Goal: Transaction & Acquisition: Purchase product/service

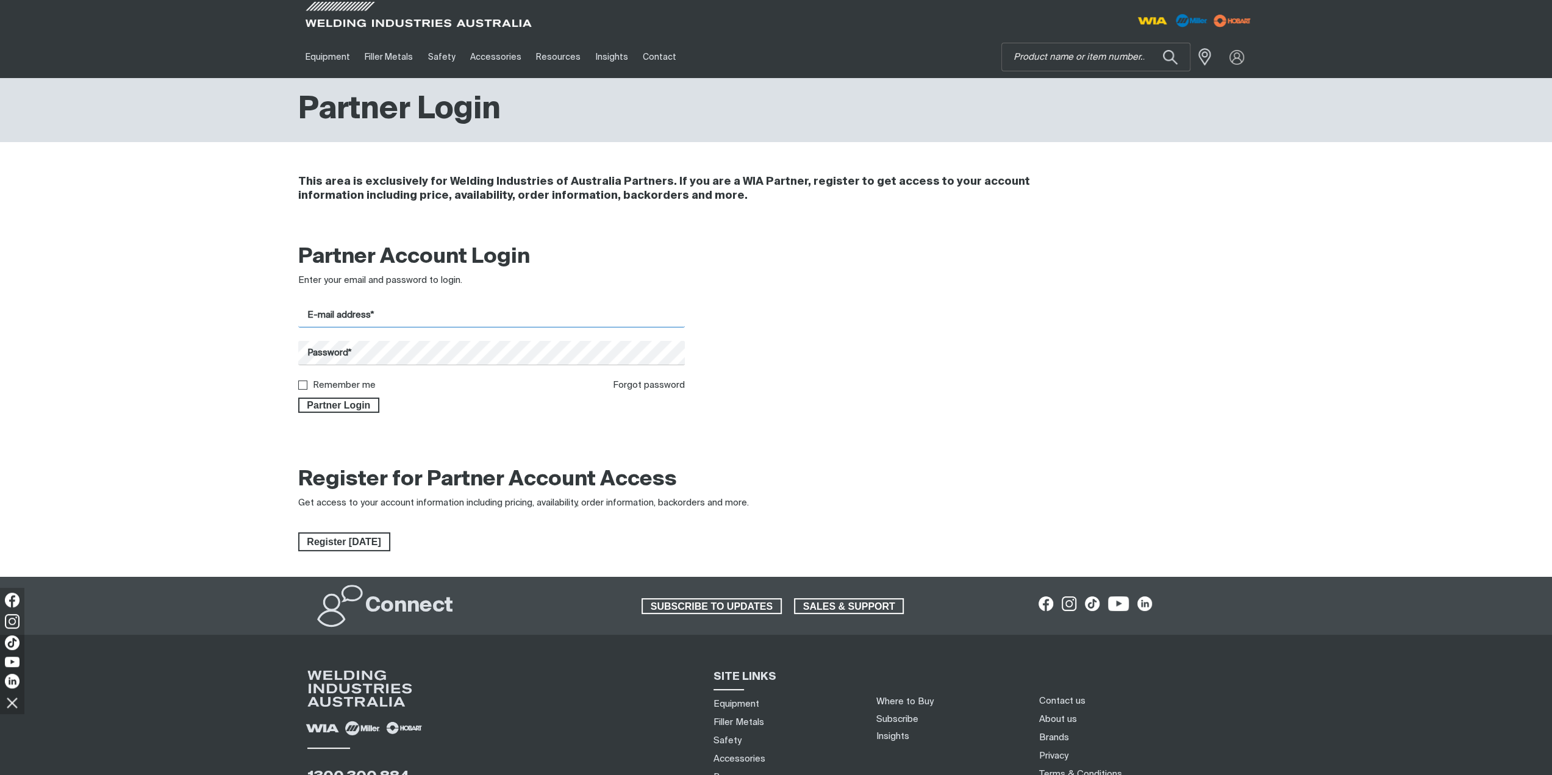
drag, startPoint x: 427, startPoint y: 314, endPoint x: 431, endPoint y: 327, distance: 13.3
click at [427, 314] on input "E-mail address*" at bounding box center [491, 316] width 387 height 24
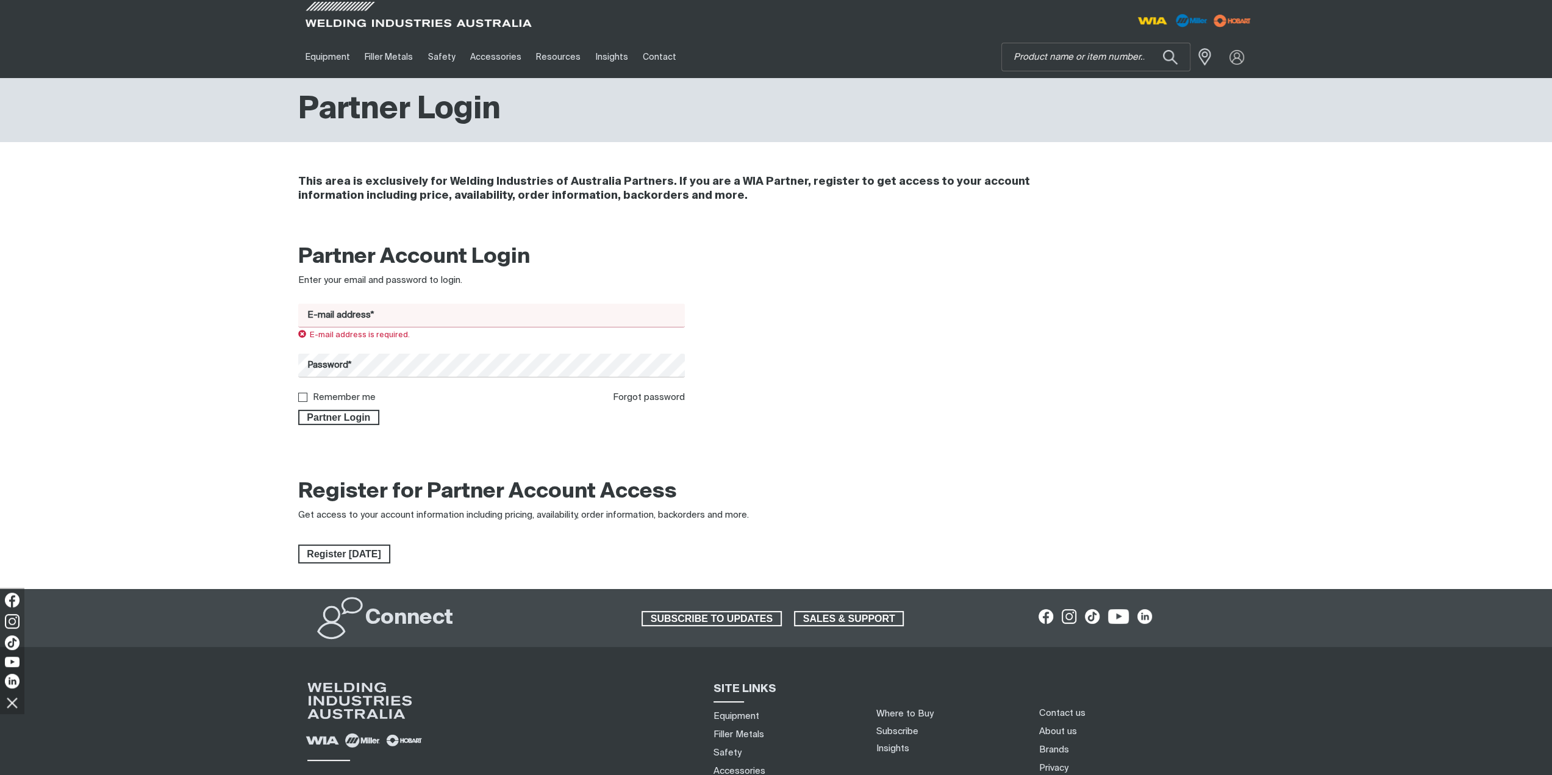
type input "[EMAIL_ADDRESS][DOMAIN_NAME]"
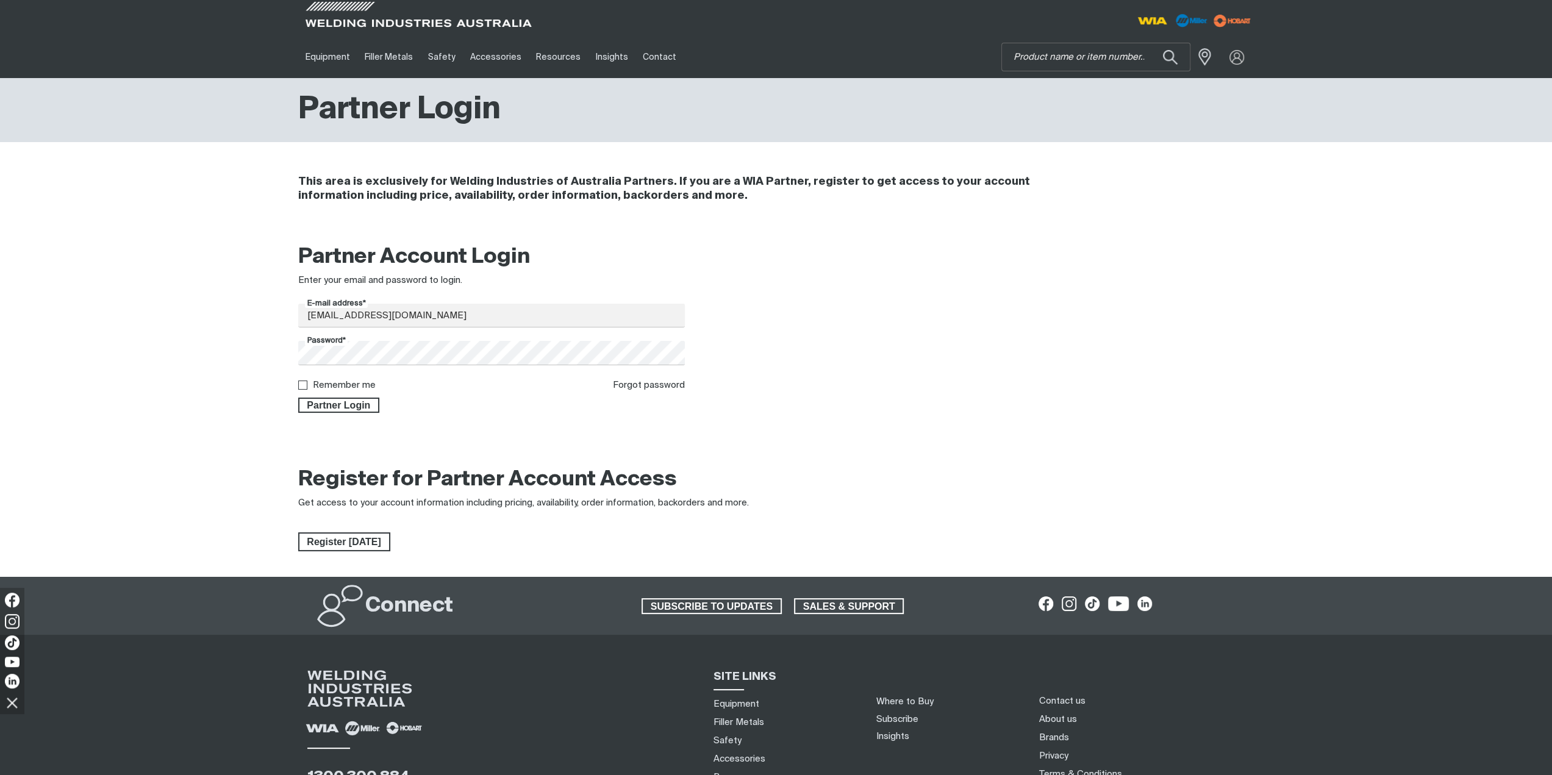
click at [356, 379] on div "Remember me" at bounding box center [336, 386] width 77 height 14
click at [356, 388] on label "Remember me" at bounding box center [344, 385] width 63 height 9
click at [306, 388] on input "Remember me" at bounding box center [302, 385] width 8 height 8
checkbox input "true"
click at [355, 402] on span "Partner Login" at bounding box center [338, 406] width 79 height 16
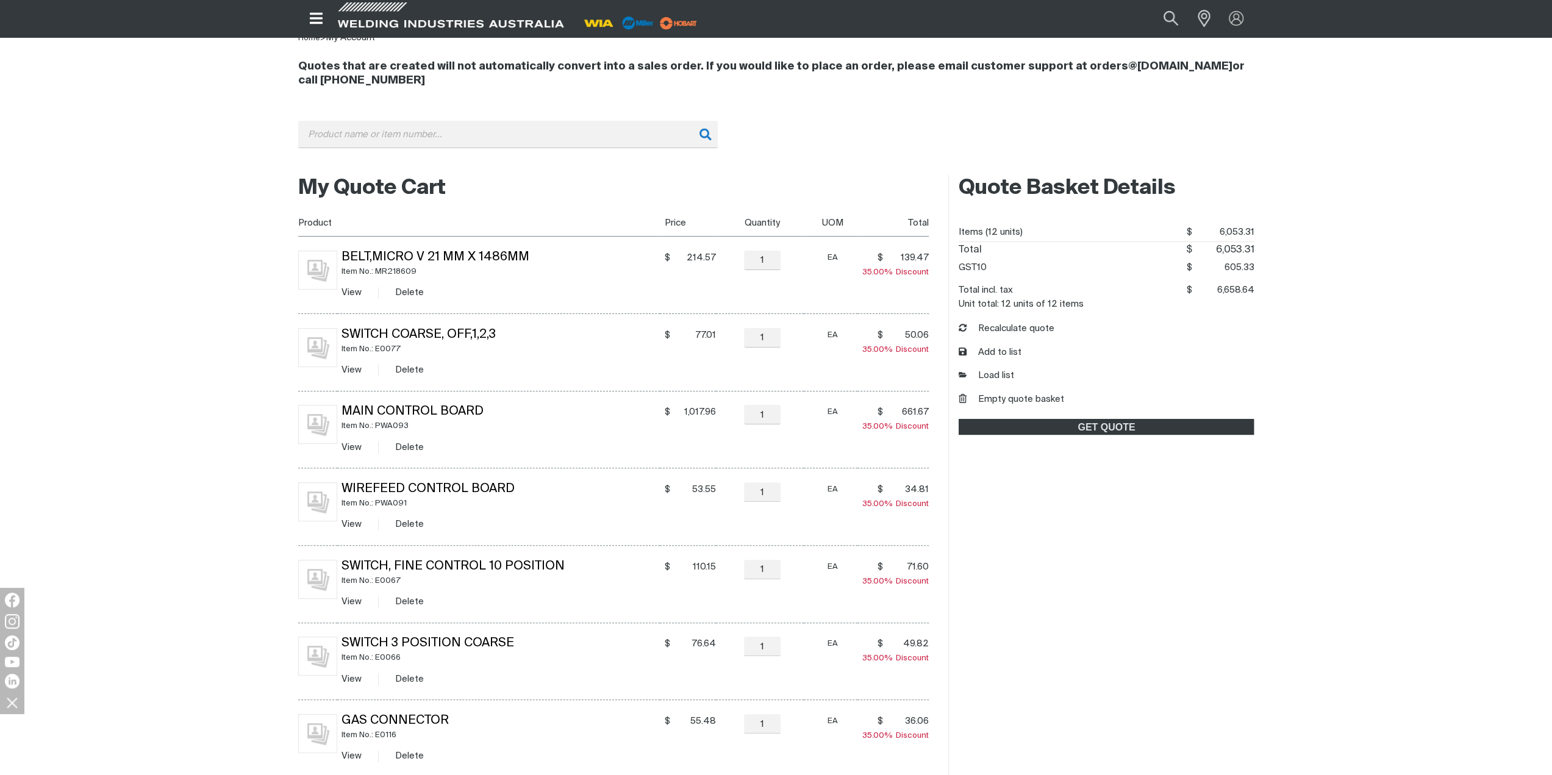
scroll to position [183, 0]
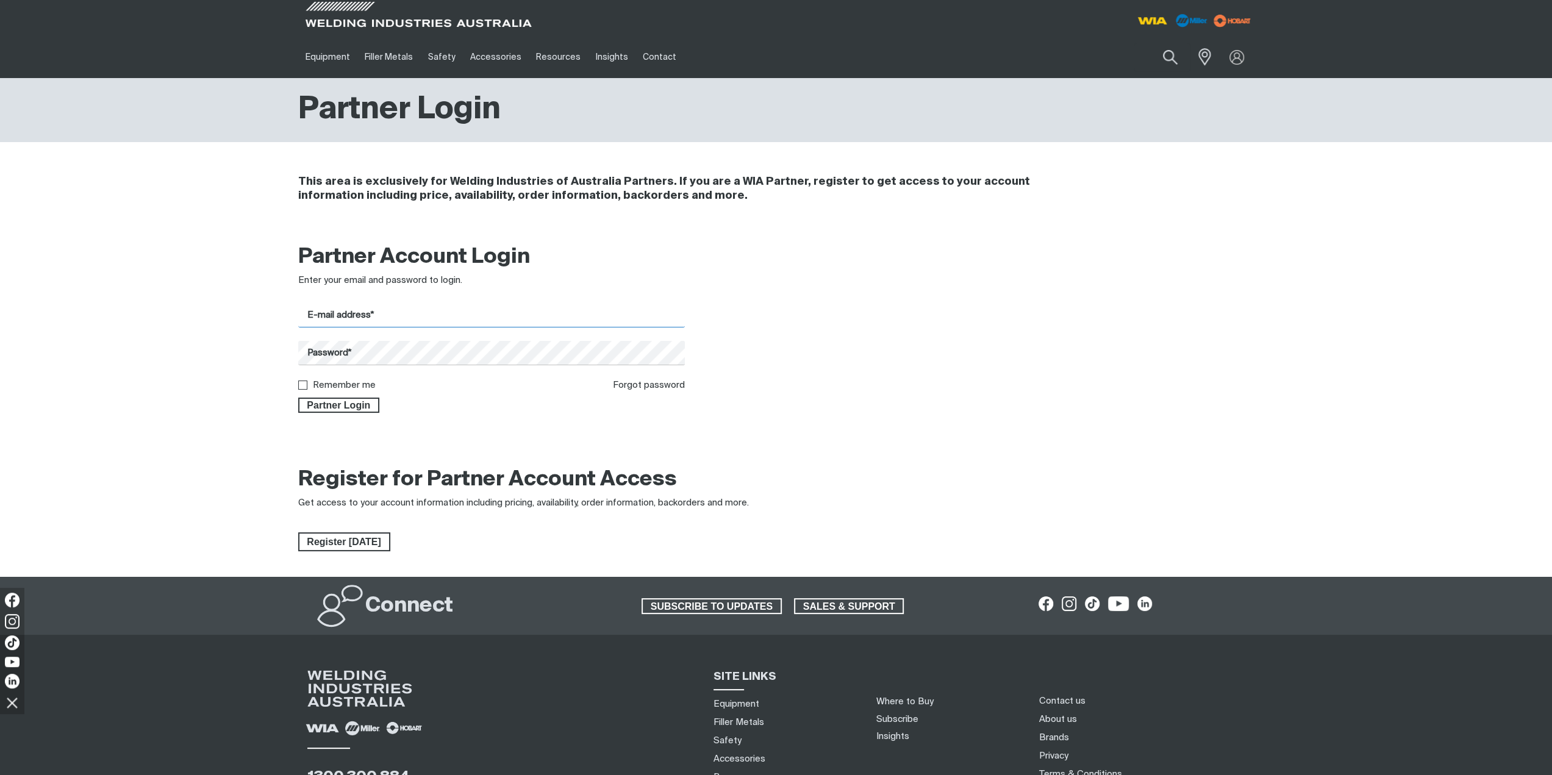
click at [414, 321] on input "E-mail address*" at bounding box center [491, 316] width 387 height 24
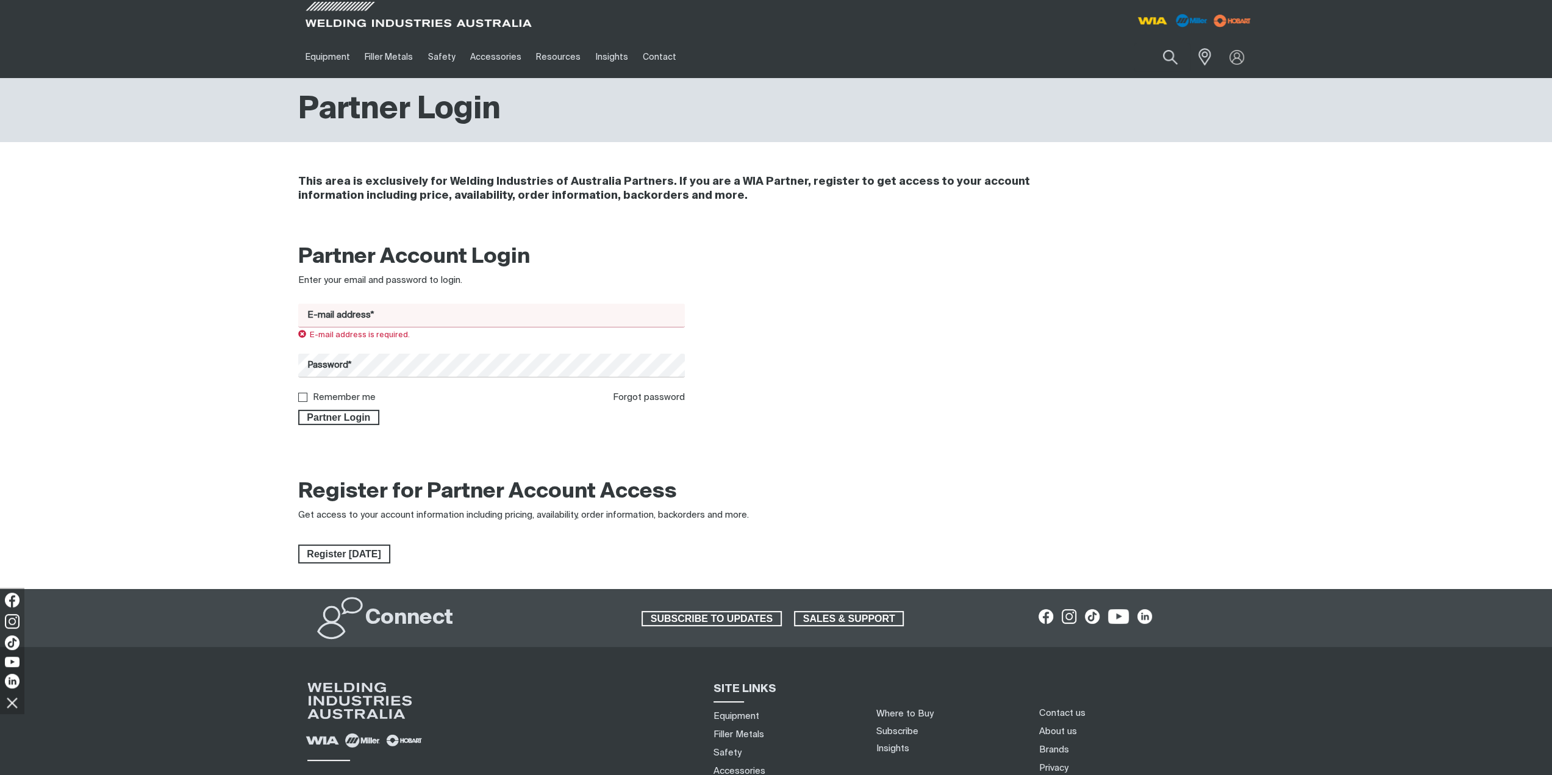
type input "[EMAIL_ADDRESS][DOMAIN_NAME]"
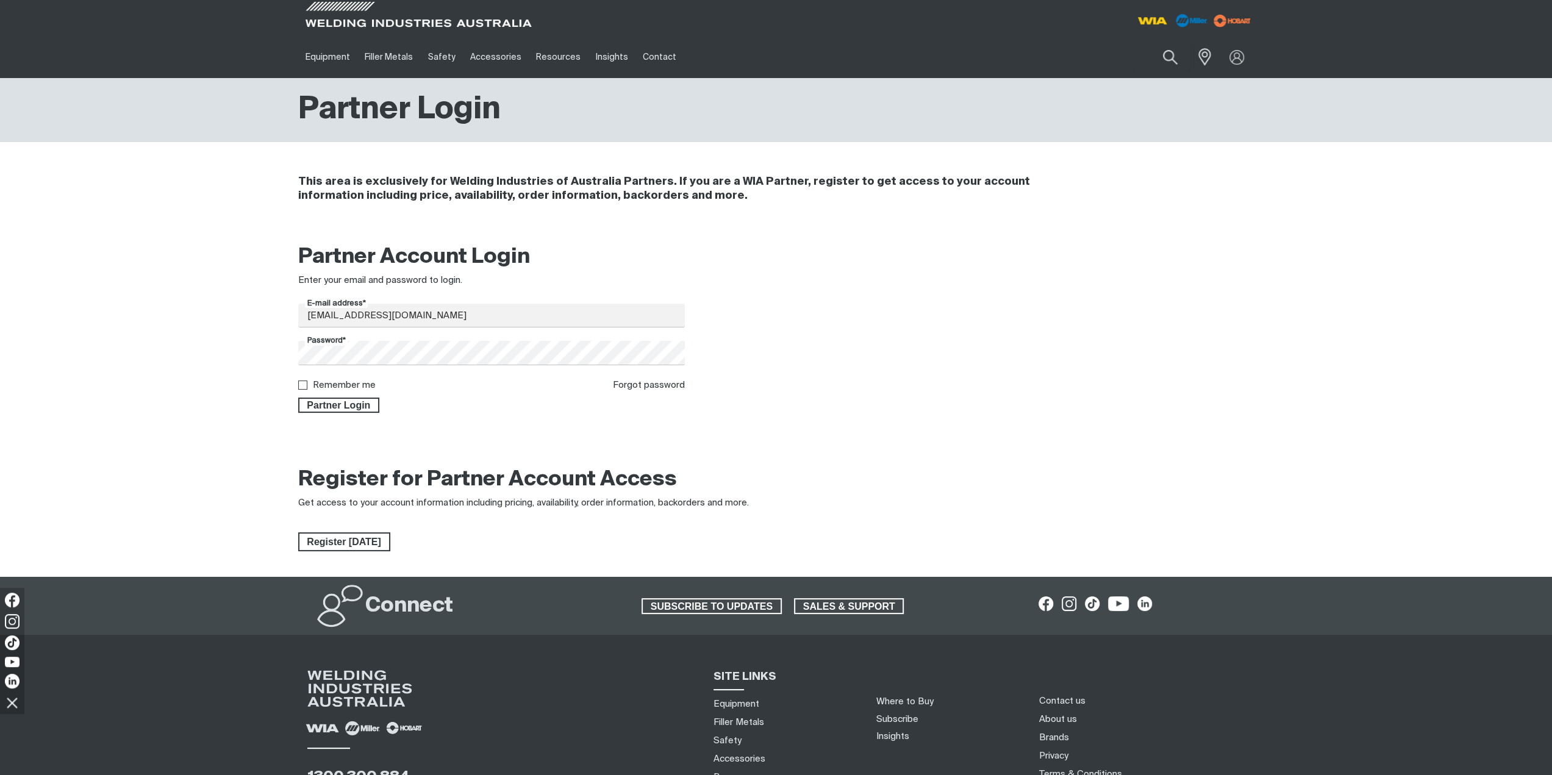
click at [342, 385] on label "Remember me" at bounding box center [344, 385] width 63 height 9
click at [306, 385] on input "Remember me" at bounding box center [302, 385] width 8 height 8
checkbox input "true"
click at [343, 402] on span "Partner Login" at bounding box center [338, 406] width 79 height 16
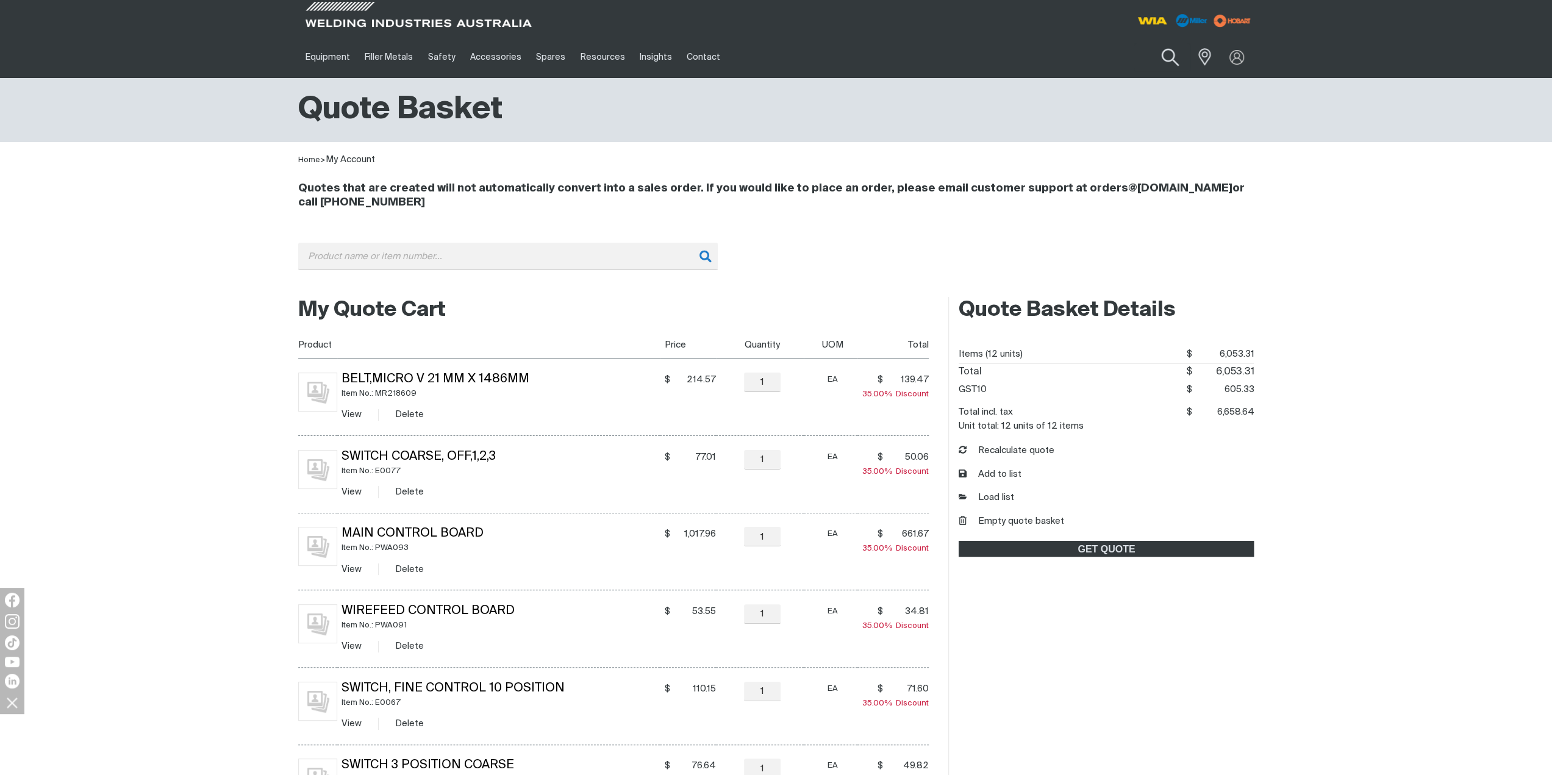
click at [1172, 59] on button "Search products" at bounding box center [1169, 57] width 49 height 35
click at [1055, 62] on input "Search" at bounding box center [1096, 56] width 188 height 27
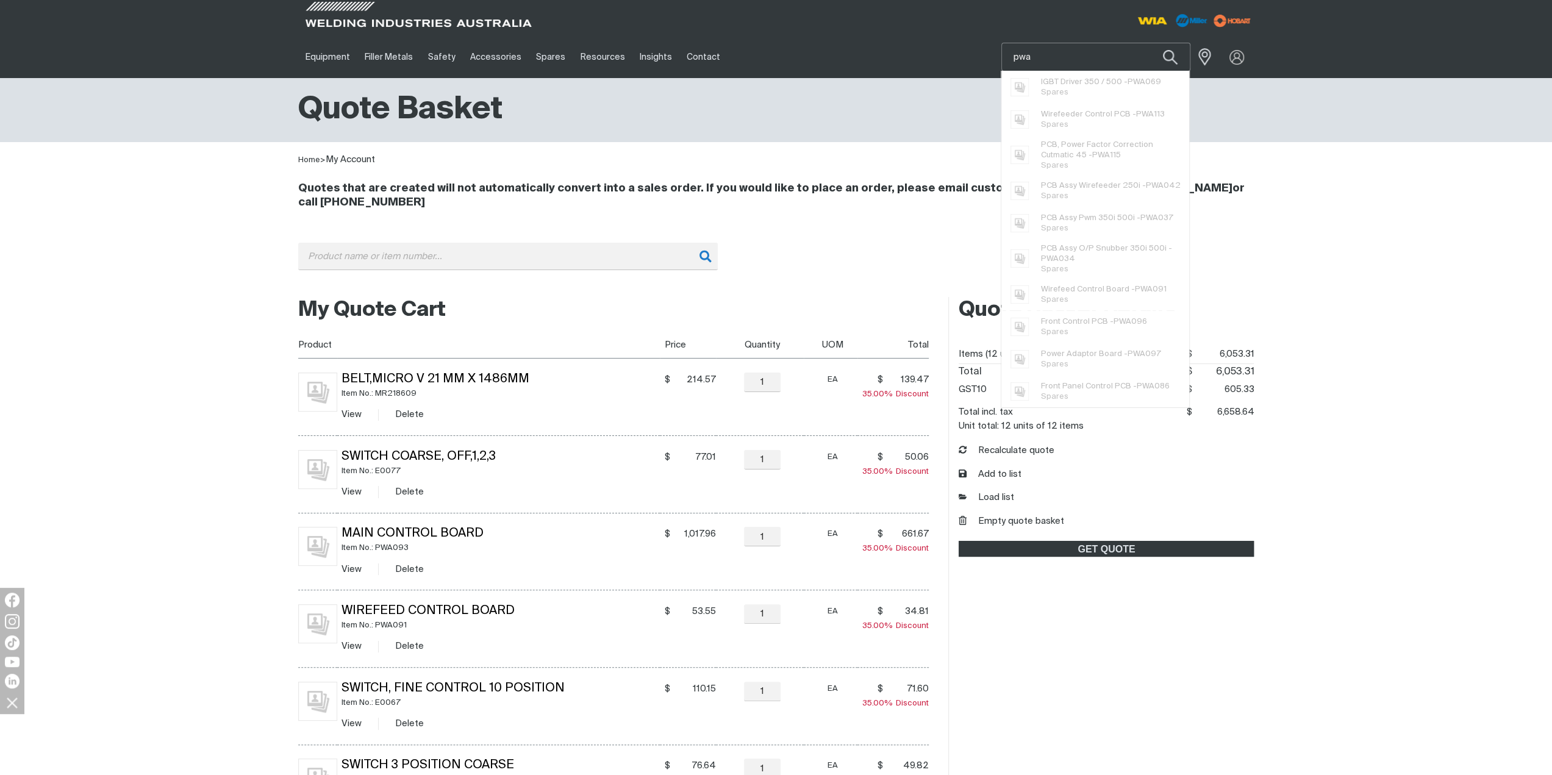
type input "pwa"
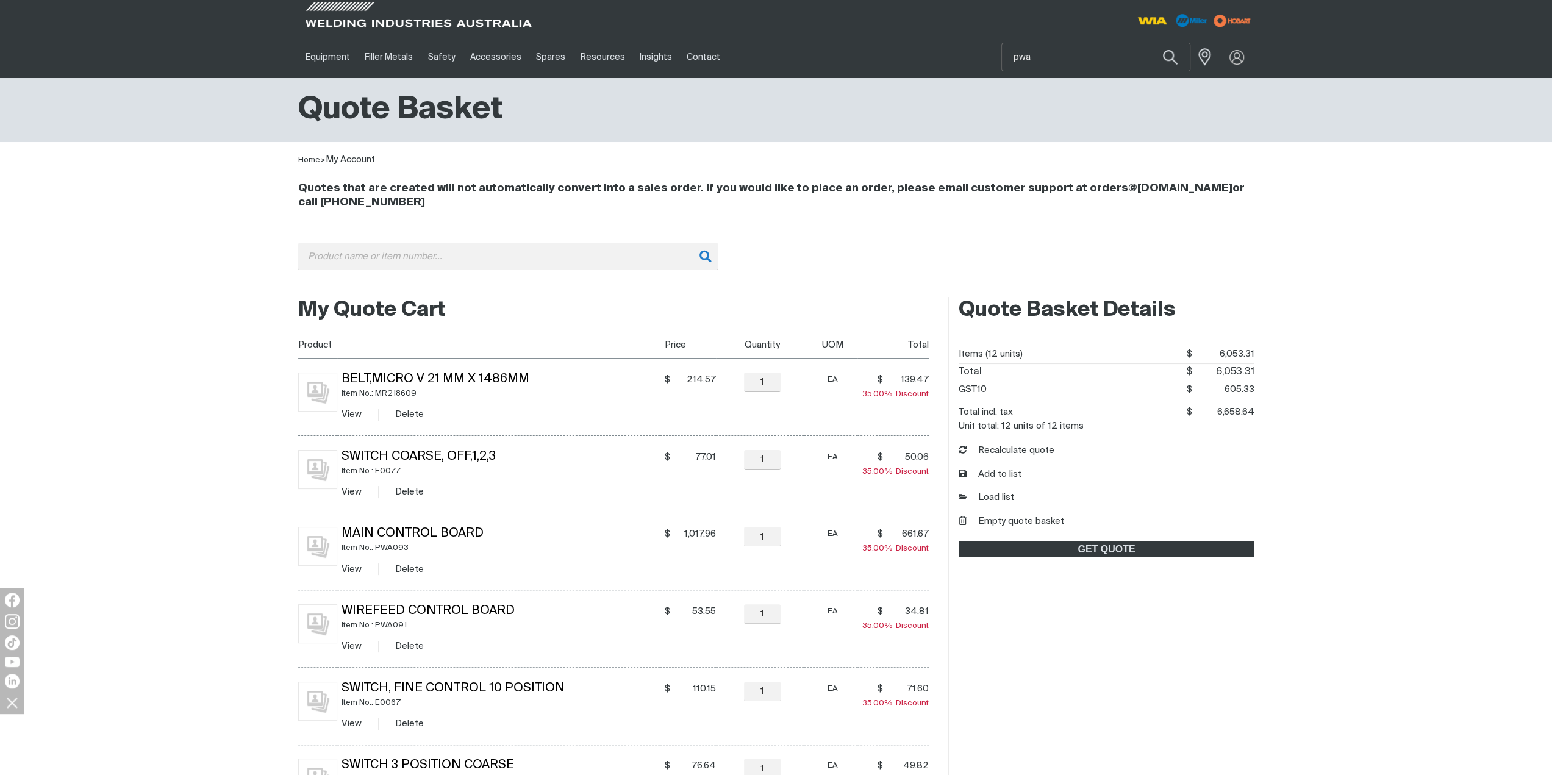
click at [169, 465] on div "My Quote Cart You made changes to your shopping cart. Please recalculate to get…" at bounding box center [776, 740] width 1552 height 903
click at [432, 531] on link "Main Control Board" at bounding box center [413, 534] width 142 height 12
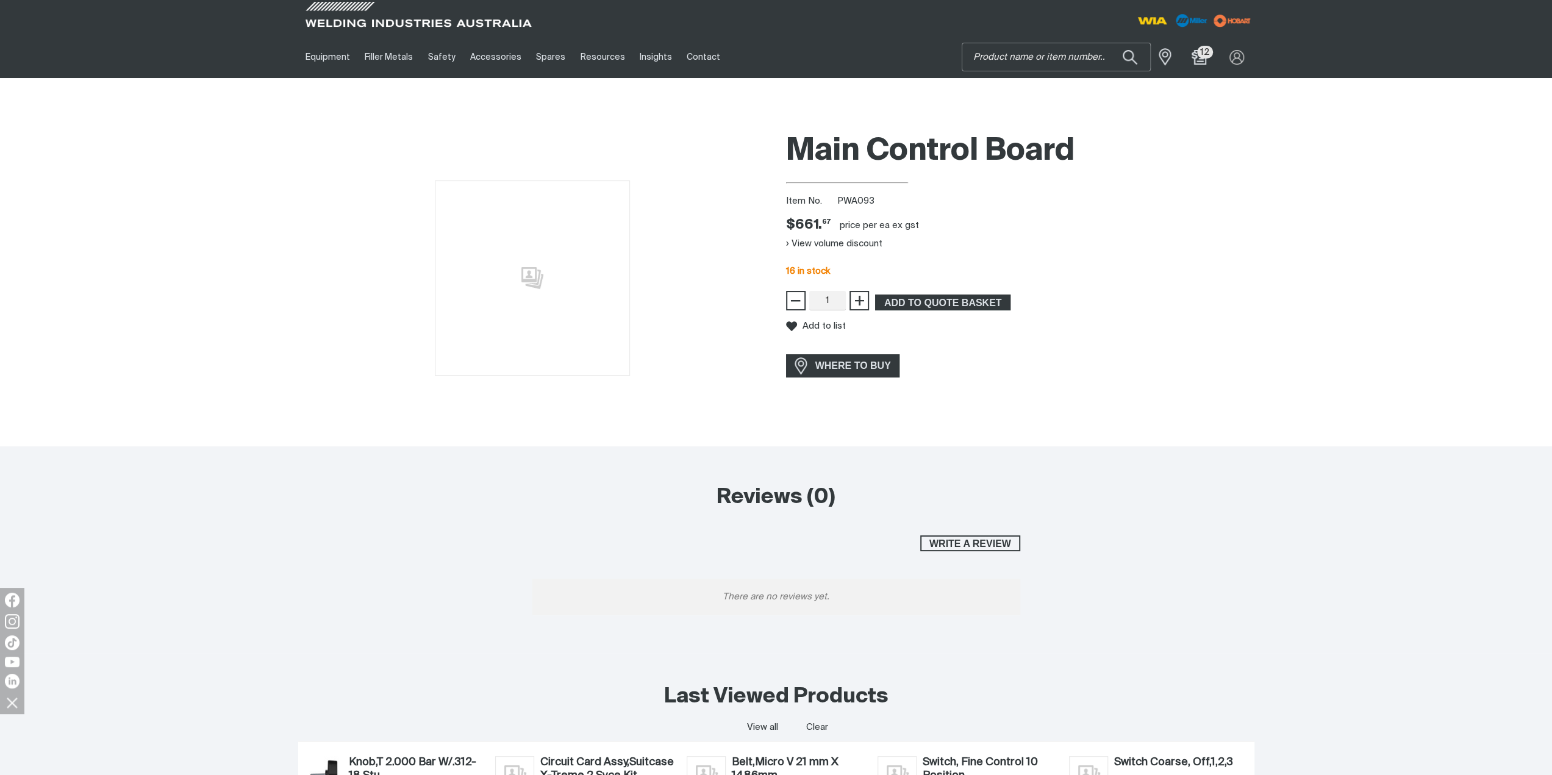
click at [1066, 56] on input "Search" at bounding box center [1056, 56] width 188 height 27
type input "wf027"
click at [1066, 78] on span "Drive Roller - 0.9/1.2mm (37mm) Solid 'V' Groove - WF027" at bounding box center [1071, 85] width 140 height 21
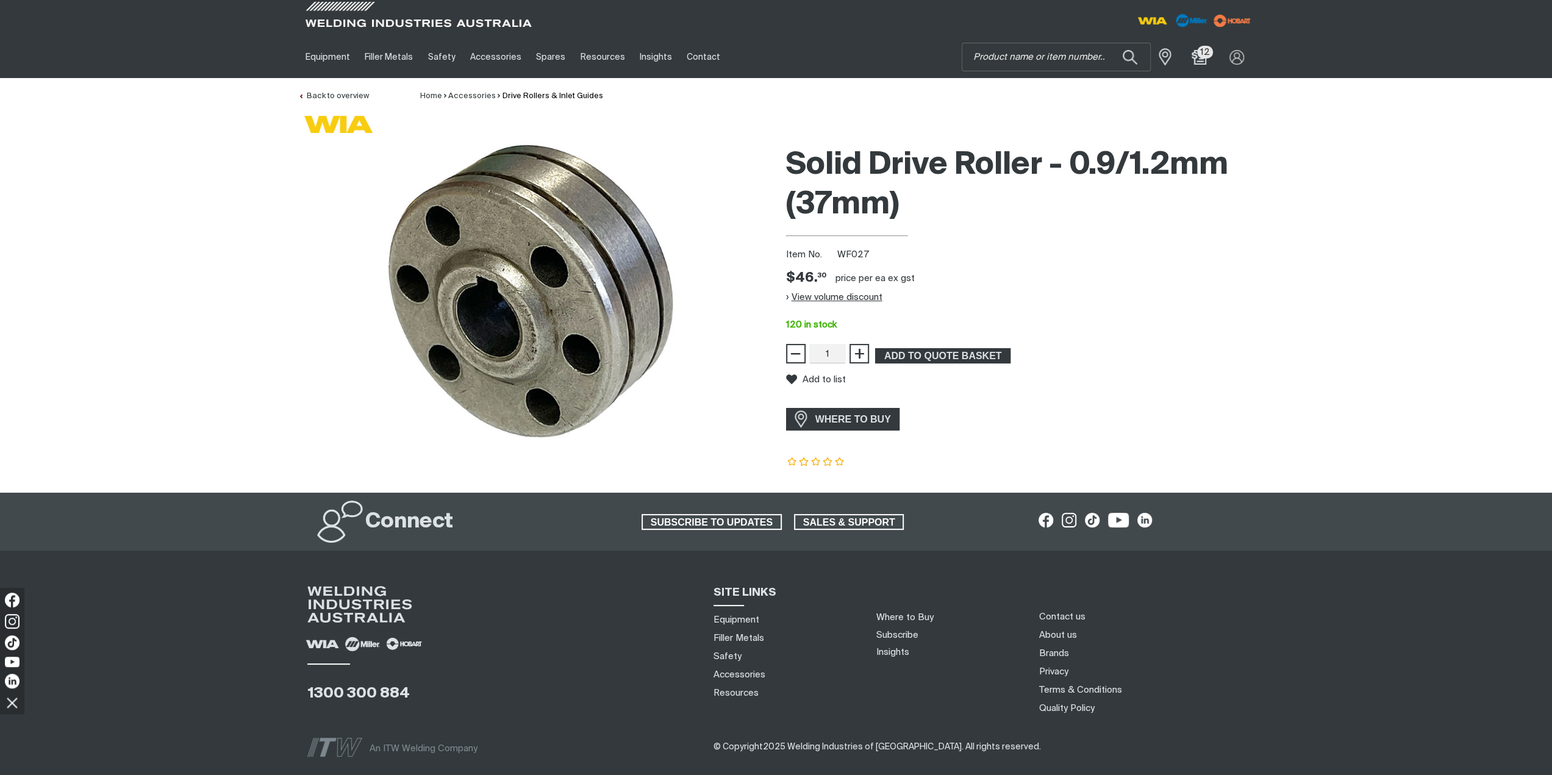
click at [857, 296] on button "View volume discount" at bounding box center [834, 297] width 96 height 20
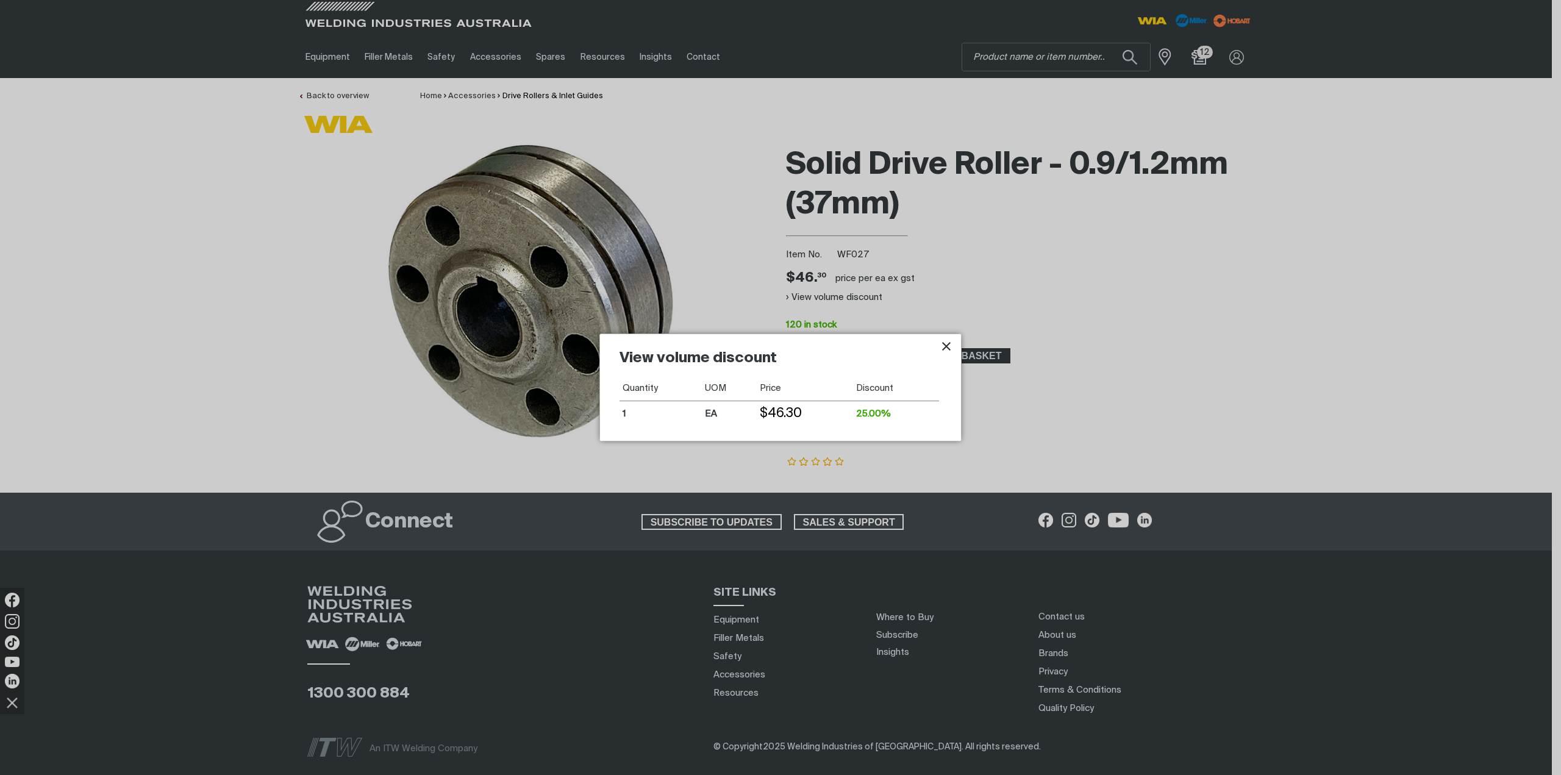
click at [944, 348] on icon "Close pop-up overlay" at bounding box center [946, 346] width 9 height 9
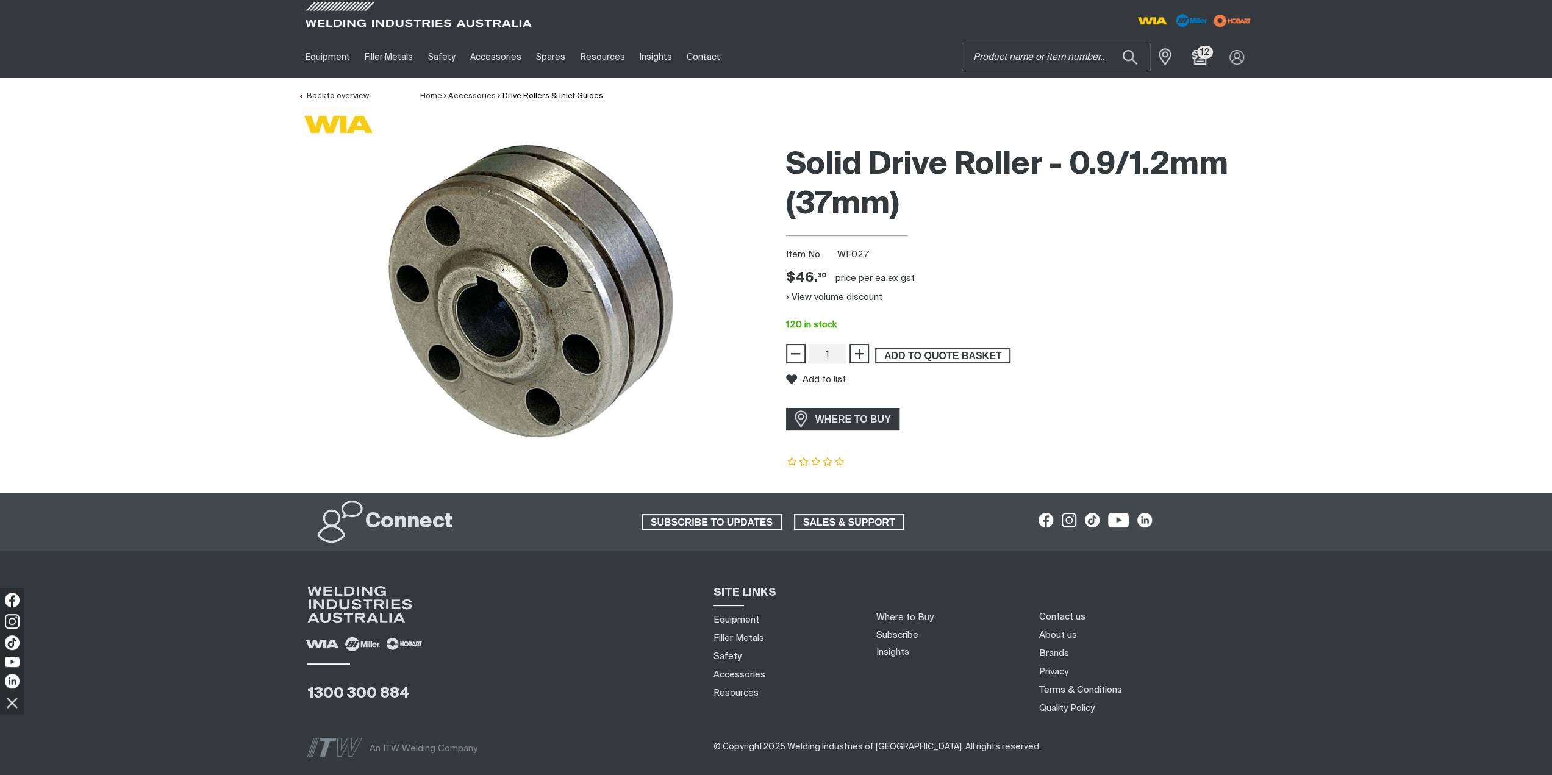
click at [916, 360] on span "ADD TO QUOTE BASKET" at bounding box center [942, 356] width 133 height 16
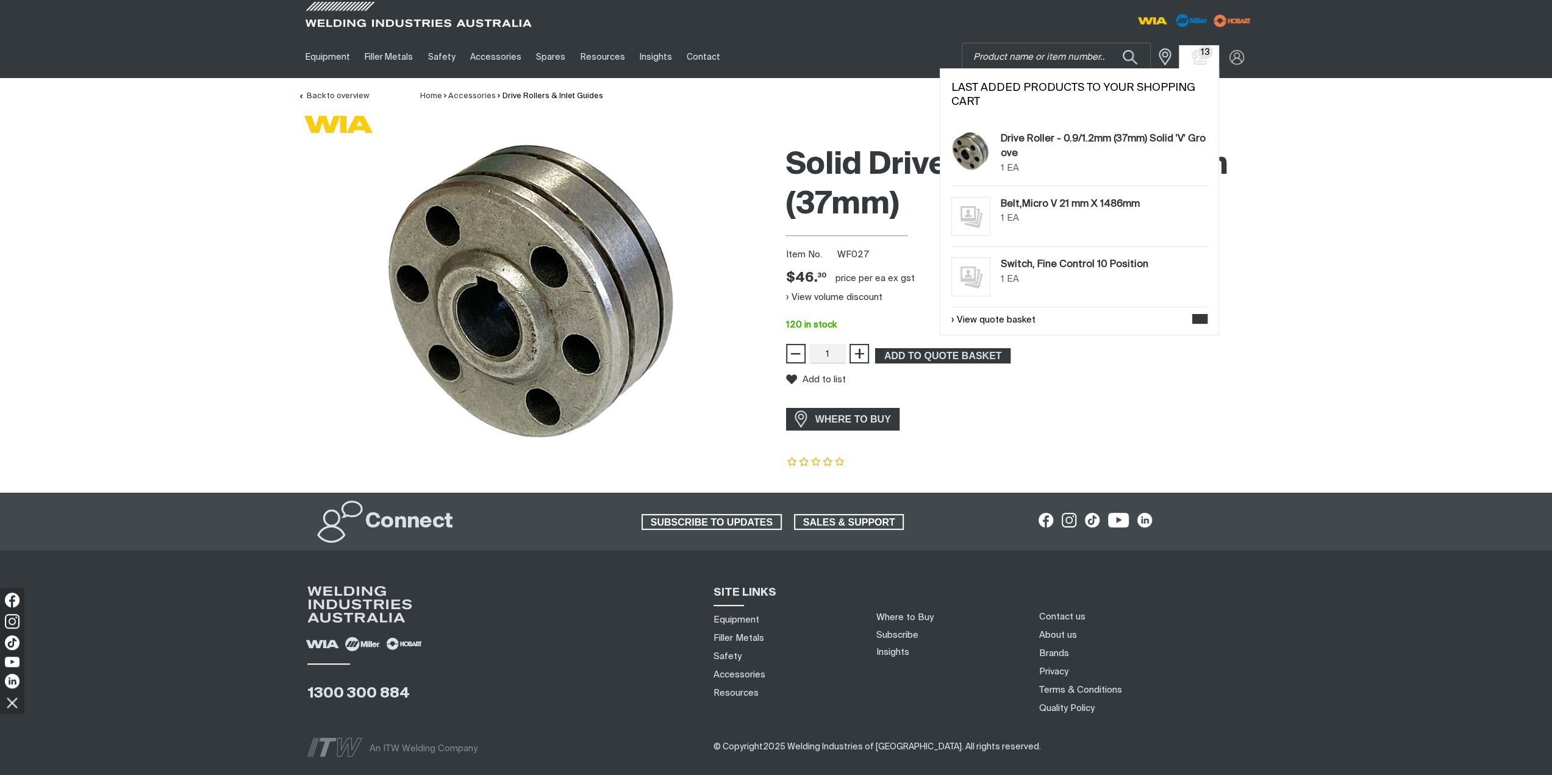
click at [1201, 54] on span "13" at bounding box center [1206, 52] width 16 height 13
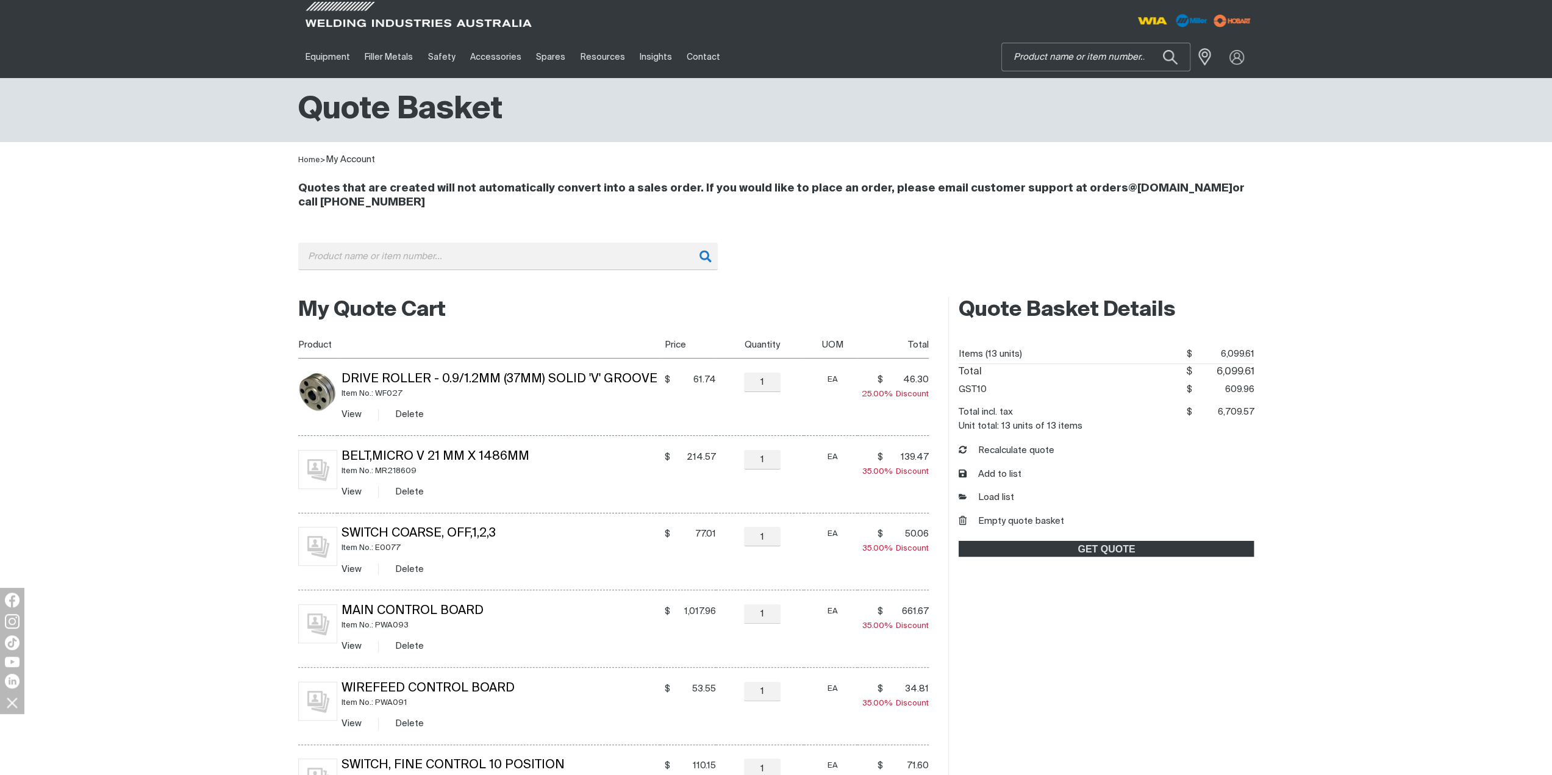
click at [1062, 54] on input "Search" at bounding box center [1096, 56] width 188 height 27
type input "e0041"
click at [1068, 80] on span "Gas Valve 24V DC - E0041" at bounding box center [1090, 82] width 98 height 10
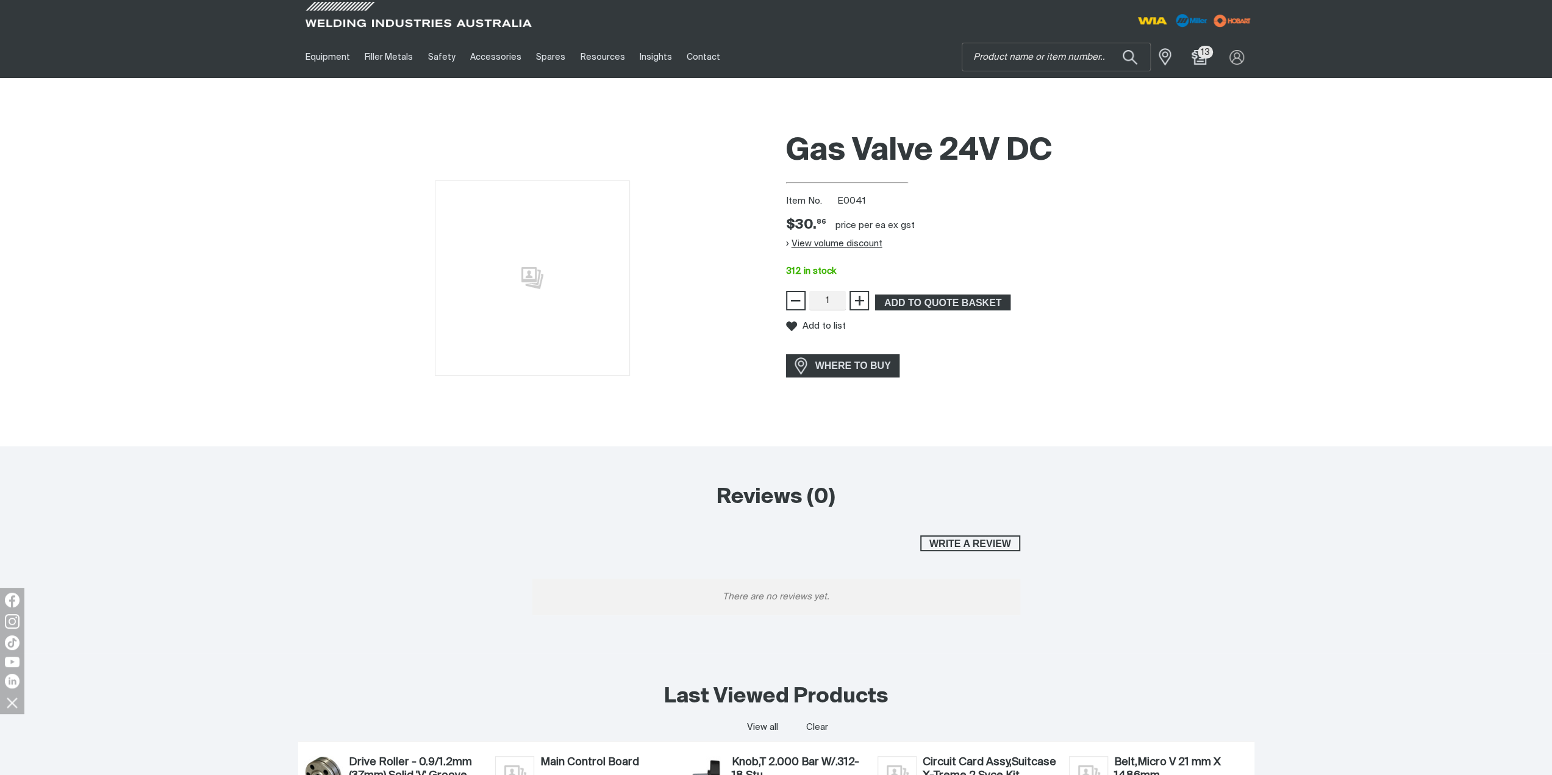
click at [827, 243] on button "View volume discount" at bounding box center [834, 244] width 96 height 20
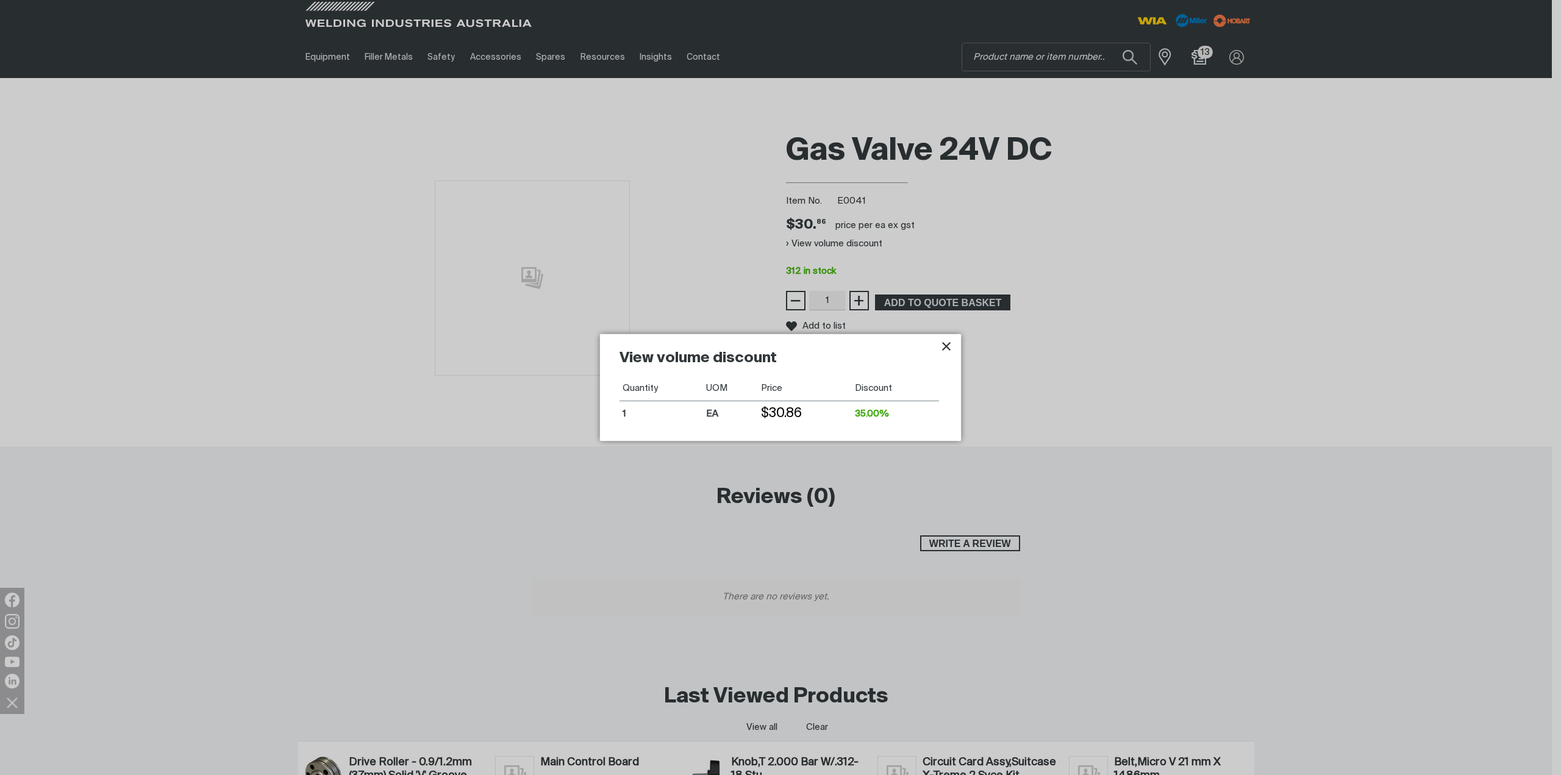
click at [944, 351] on icon "Close pop-up overlay" at bounding box center [946, 346] width 15 height 15
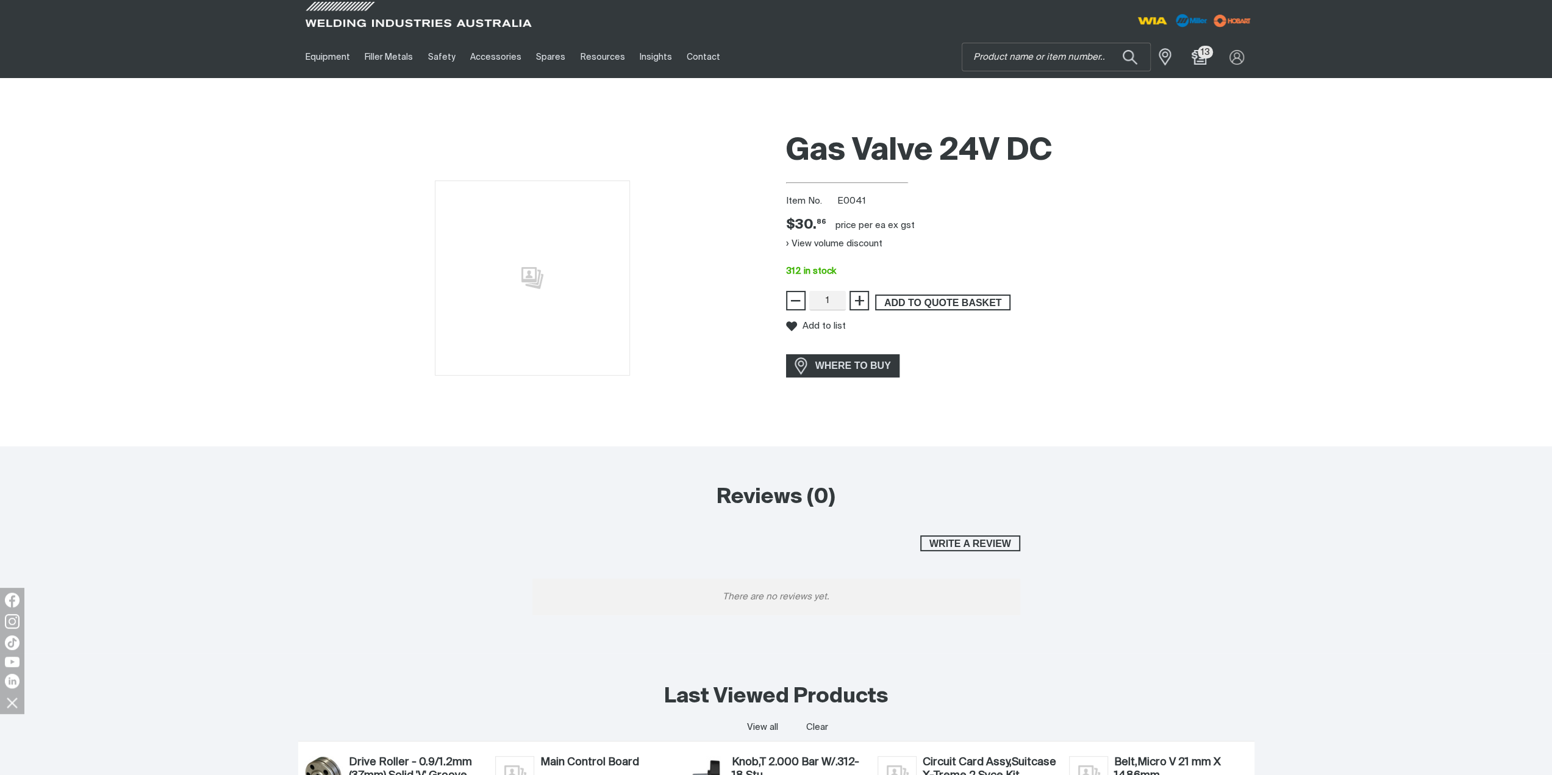
click at [945, 308] on span "ADD TO QUOTE BASKET" at bounding box center [942, 303] width 133 height 16
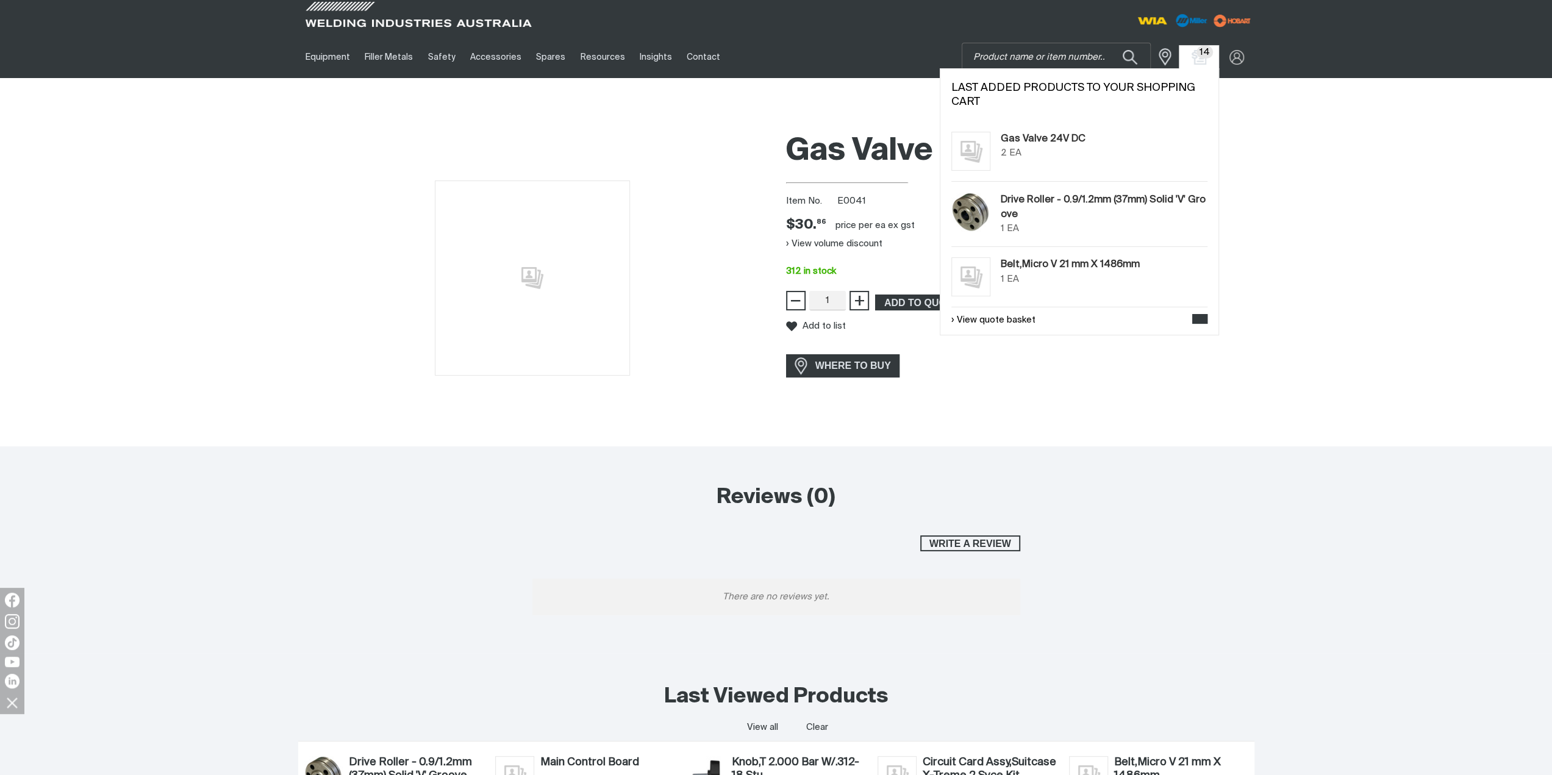
click at [1209, 55] on span "14" at bounding box center [1205, 52] width 17 height 13
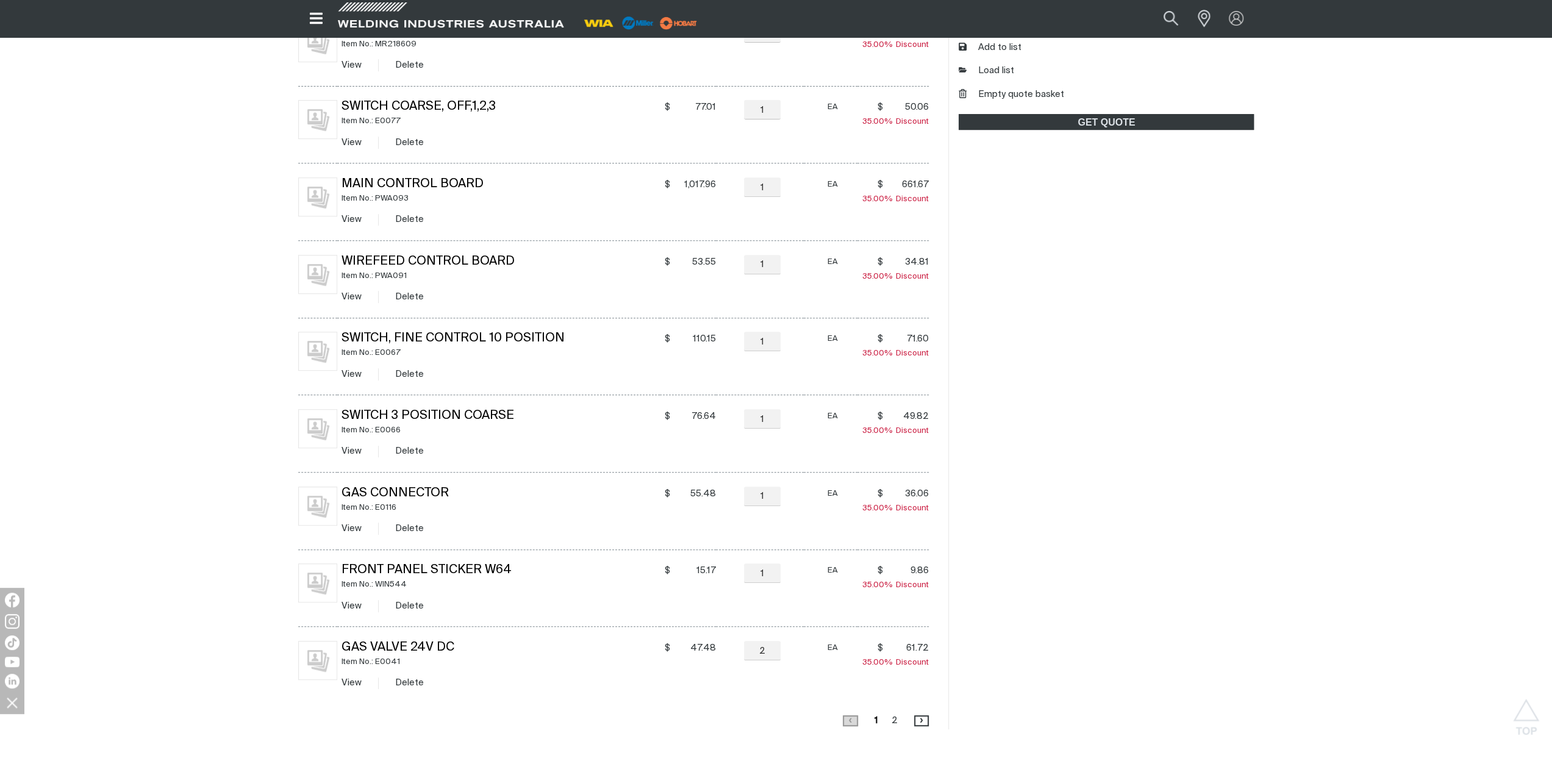
scroll to position [488, 0]
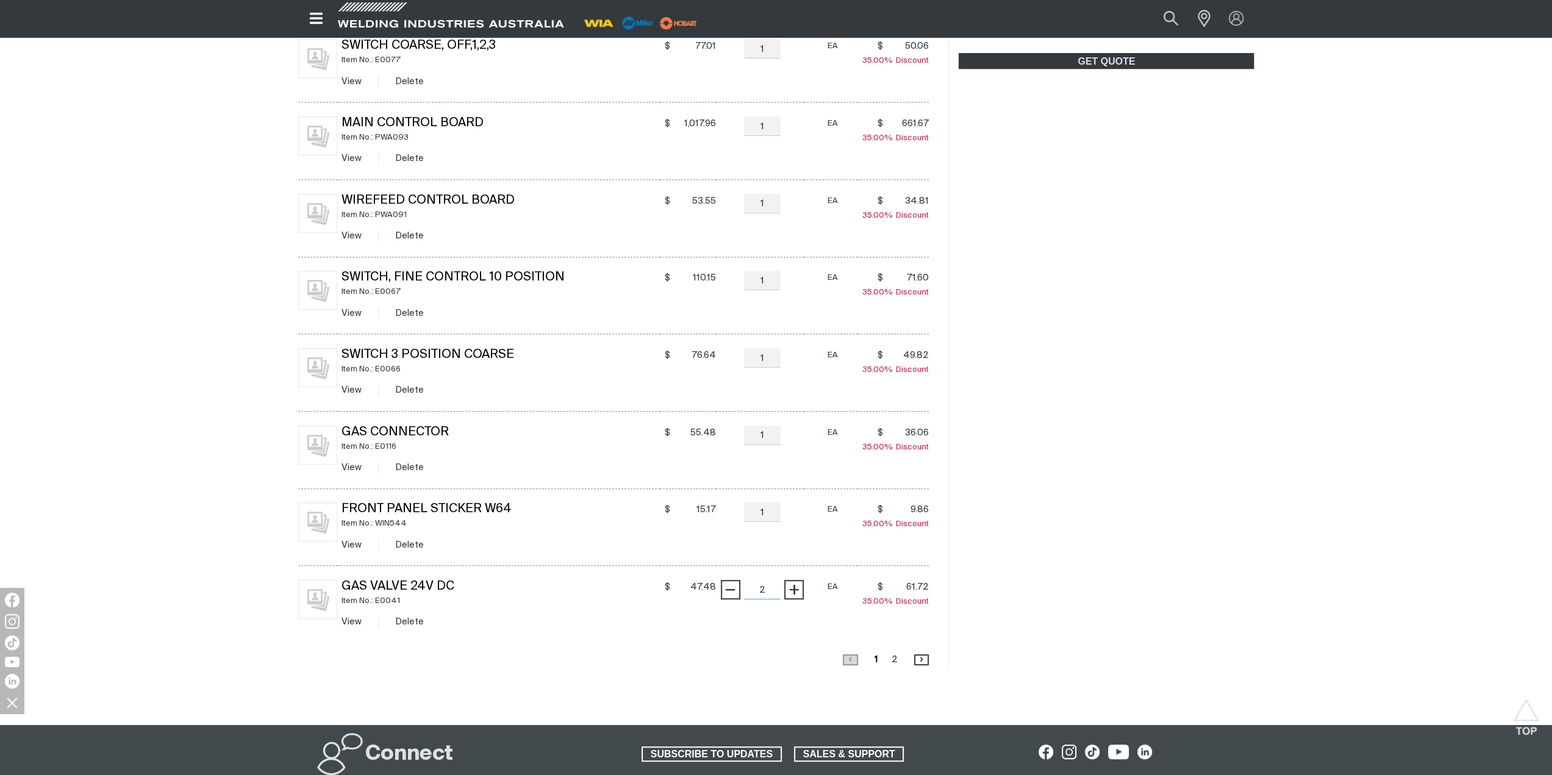
drag, startPoint x: 766, startPoint y: 584, endPoint x: 756, endPoint y: 585, distance: 9.8
click at [756, 585] on input "2" at bounding box center [762, 590] width 37 height 20
type input "1"
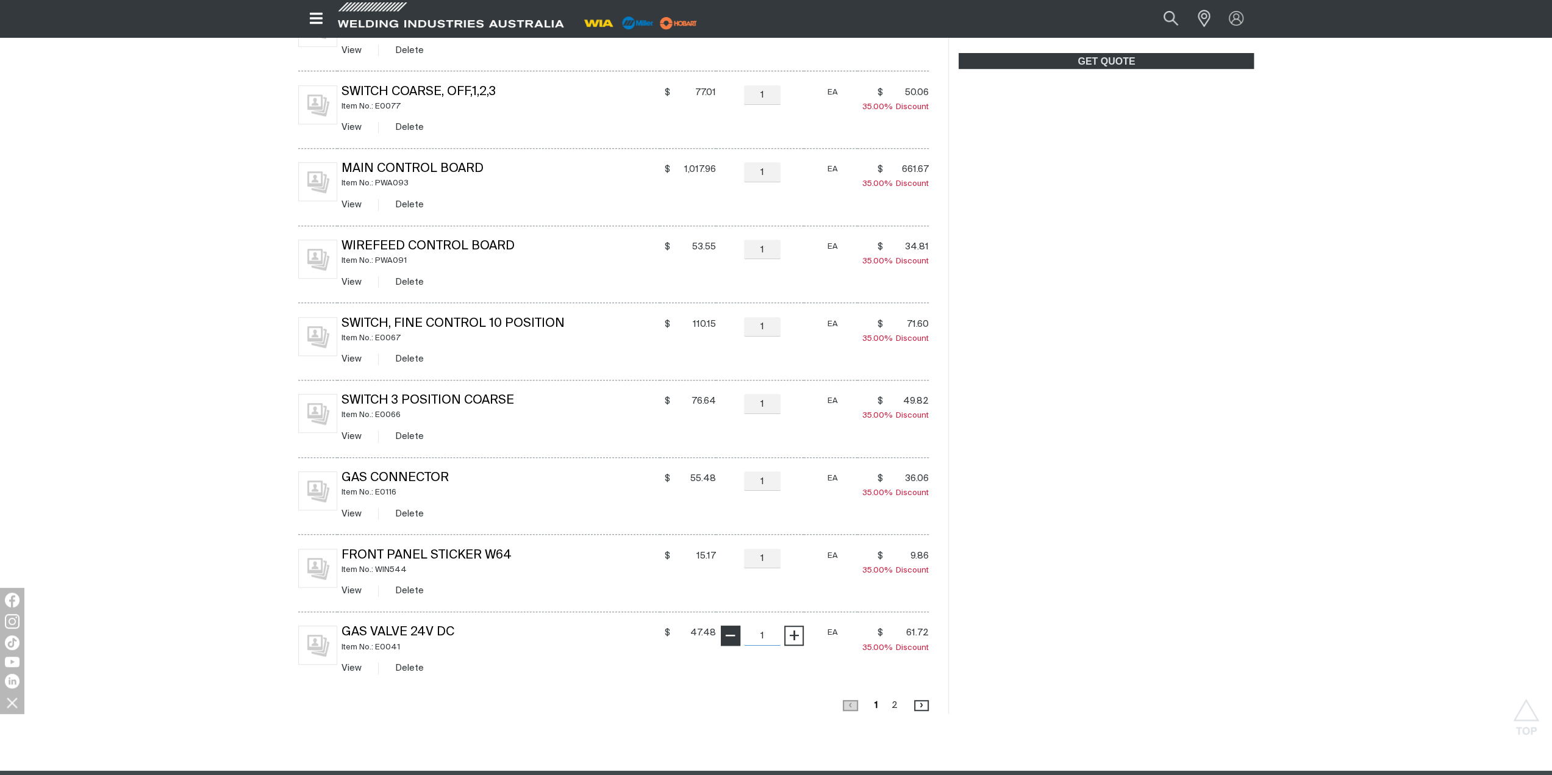
click at [724, 612] on td "− 1 Quantity +" at bounding box center [760, 650] width 88 height 77
click at [1029, 536] on div "Quote Basket Details Items (13 units) $6130.47 $ 6,130.47 Total $6130.47 $ 6,13…" at bounding box center [1101, 262] width 306 height 905
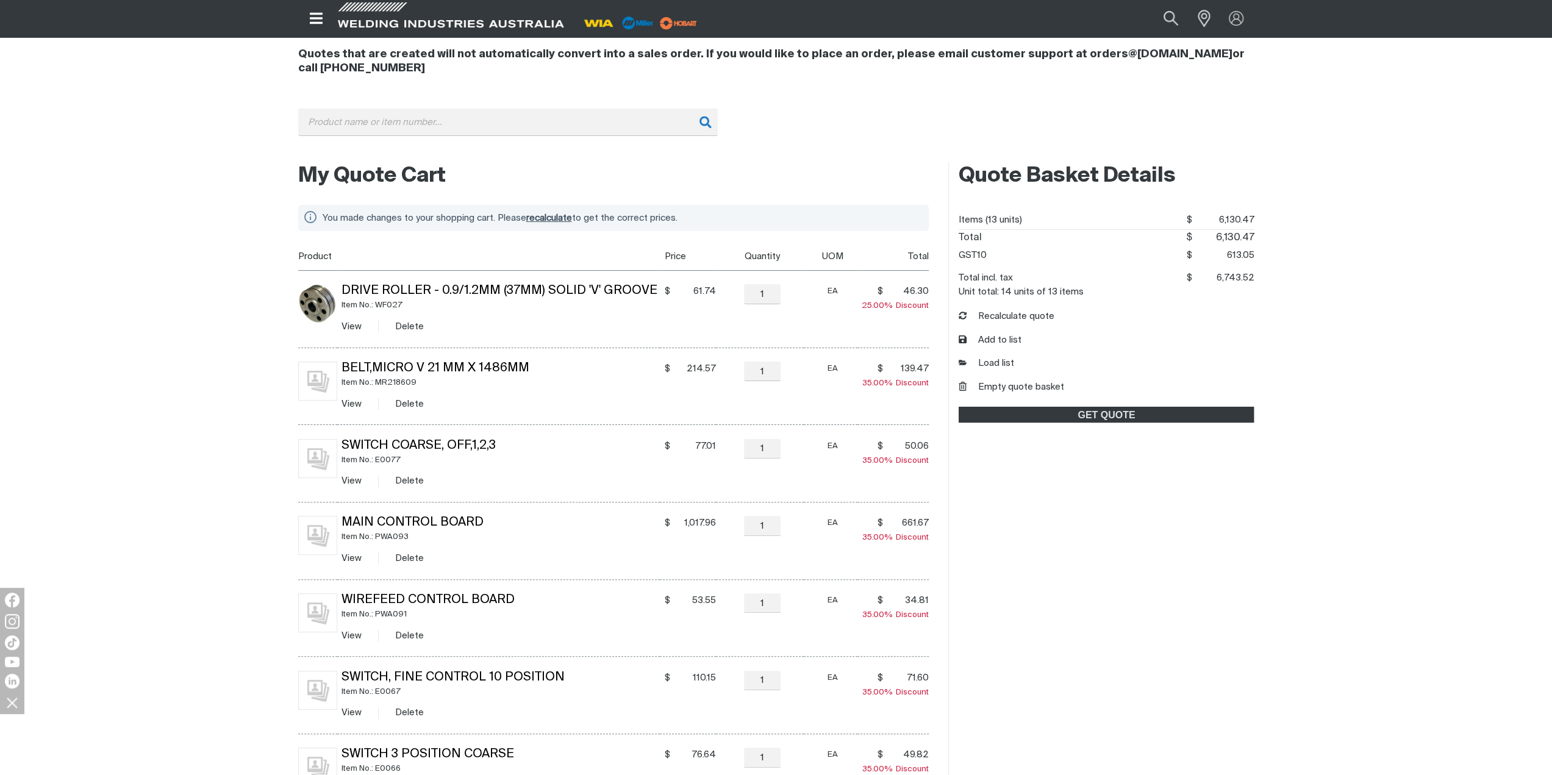
scroll to position [121, 0]
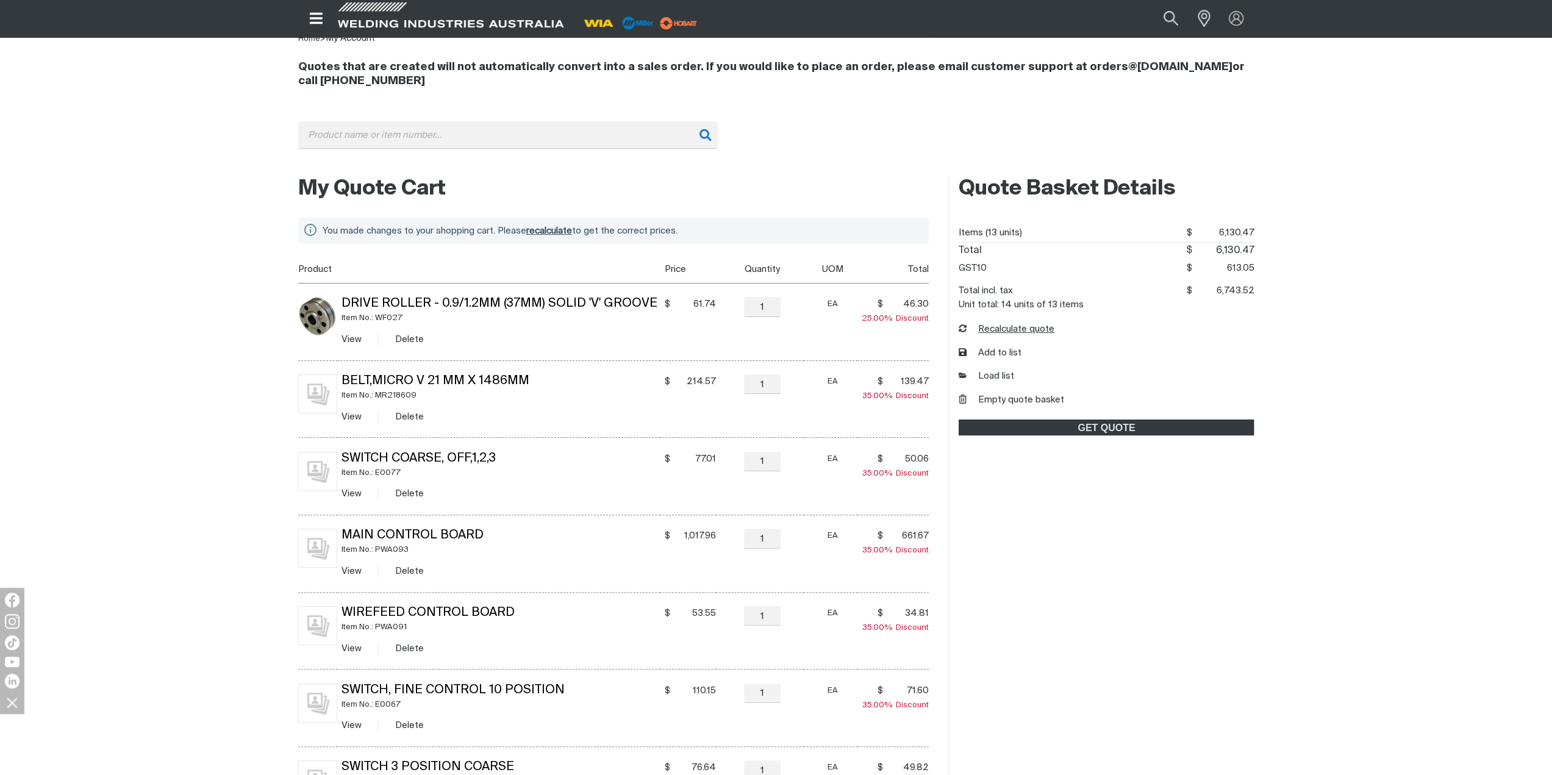
click at [1017, 331] on button "Recalculate quote" at bounding box center [1007, 330] width 96 height 14
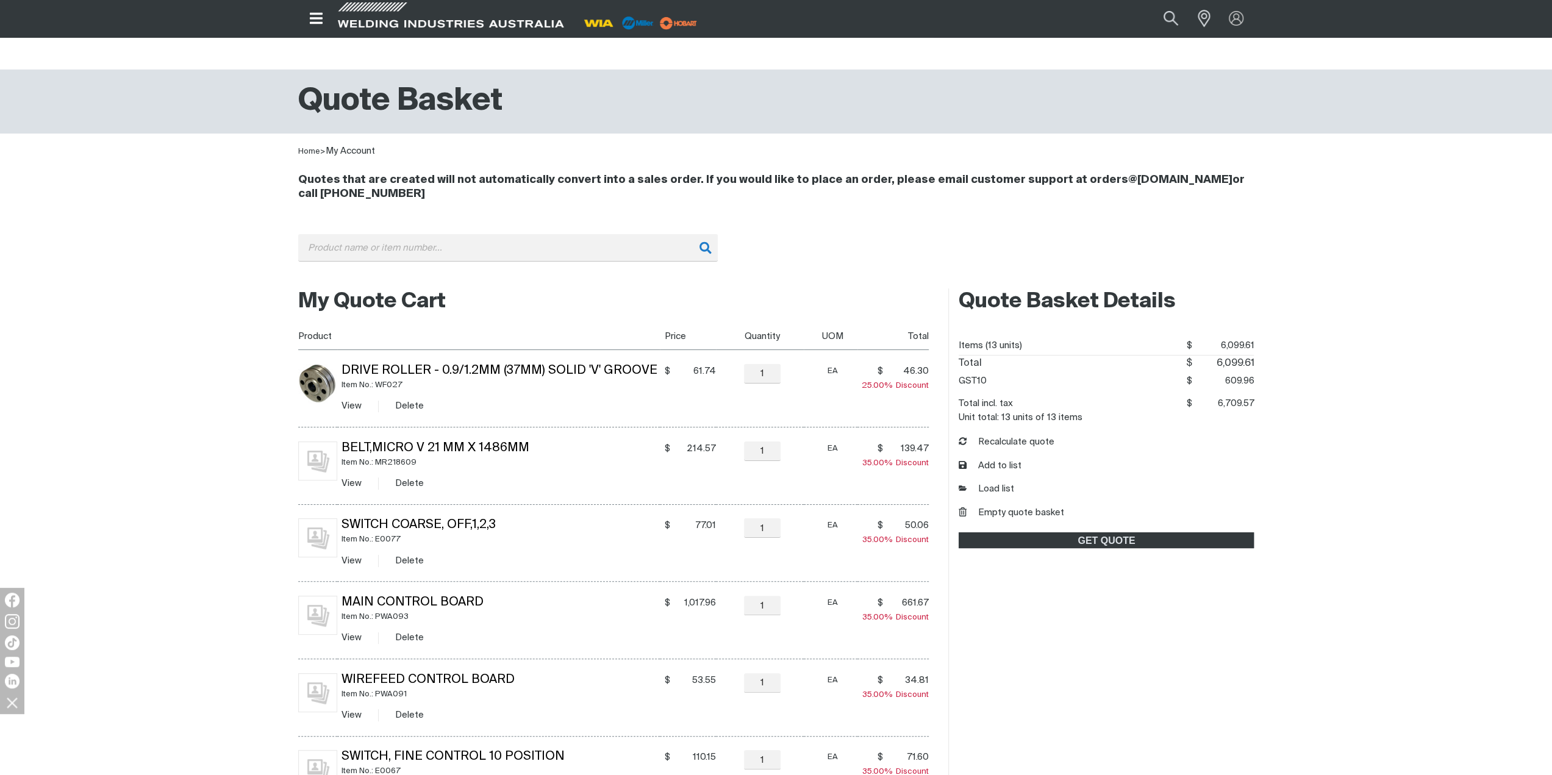
scroll to position [0, 0]
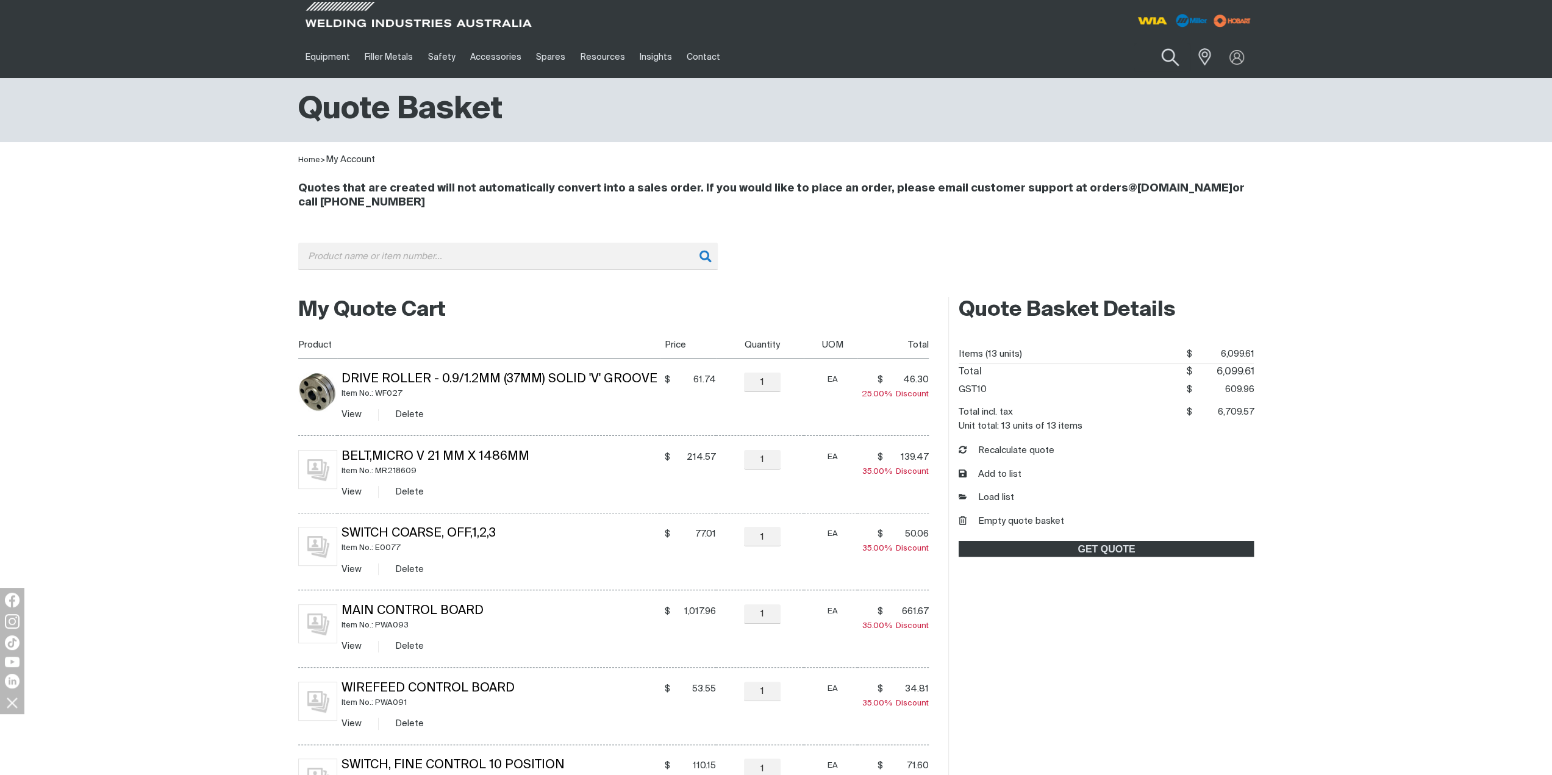
click at [1170, 51] on button "Search products" at bounding box center [1169, 57] width 49 height 35
click at [1068, 54] on input "Search" at bounding box center [1096, 56] width 188 height 27
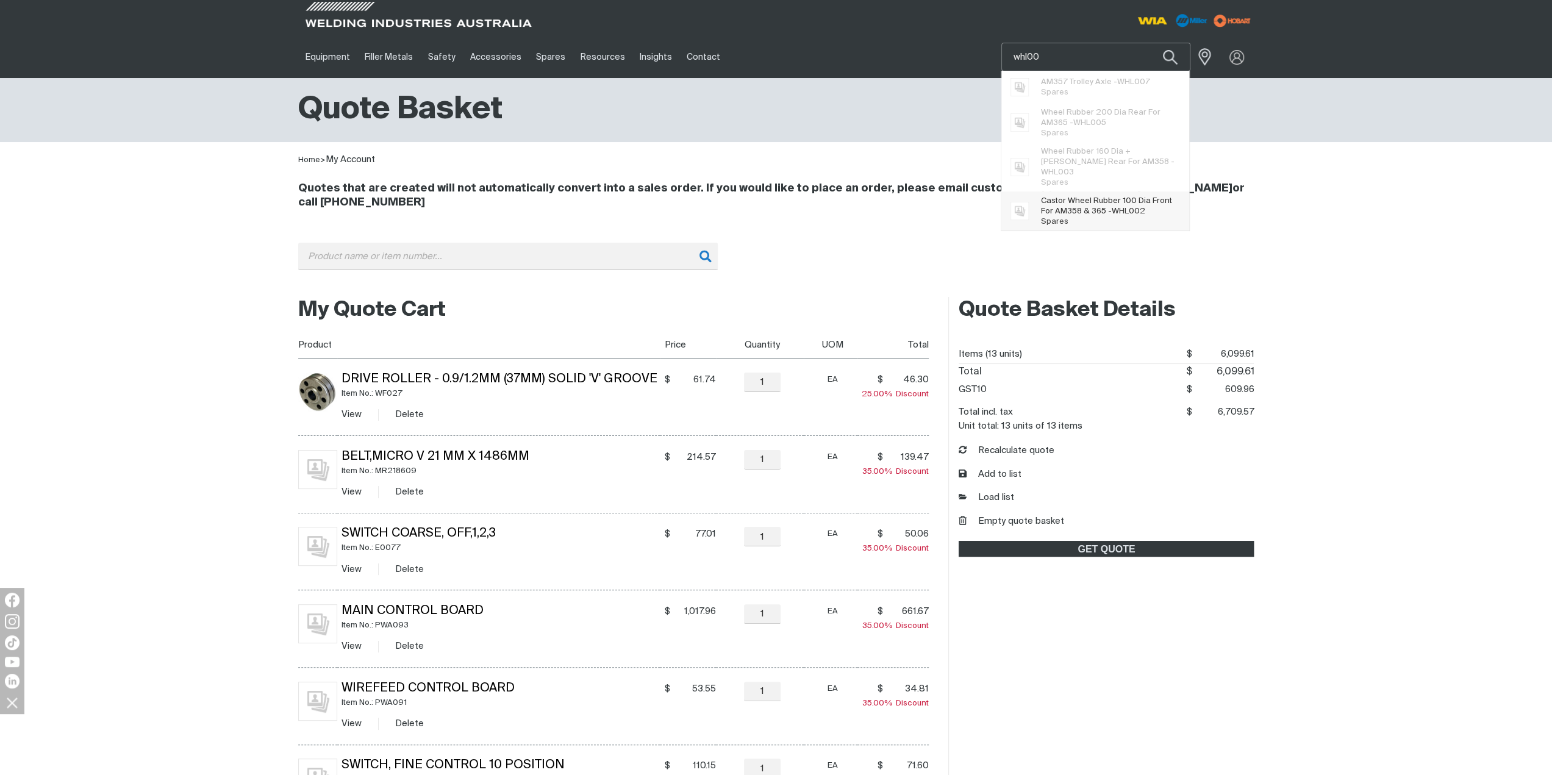
type input "whl00"
click at [1097, 199] on span "Castor Wheel Rubber 100 Dia Front For AM358 & 365 - WHL00 2" at bounding box center [1111, 206] width 140 height 21
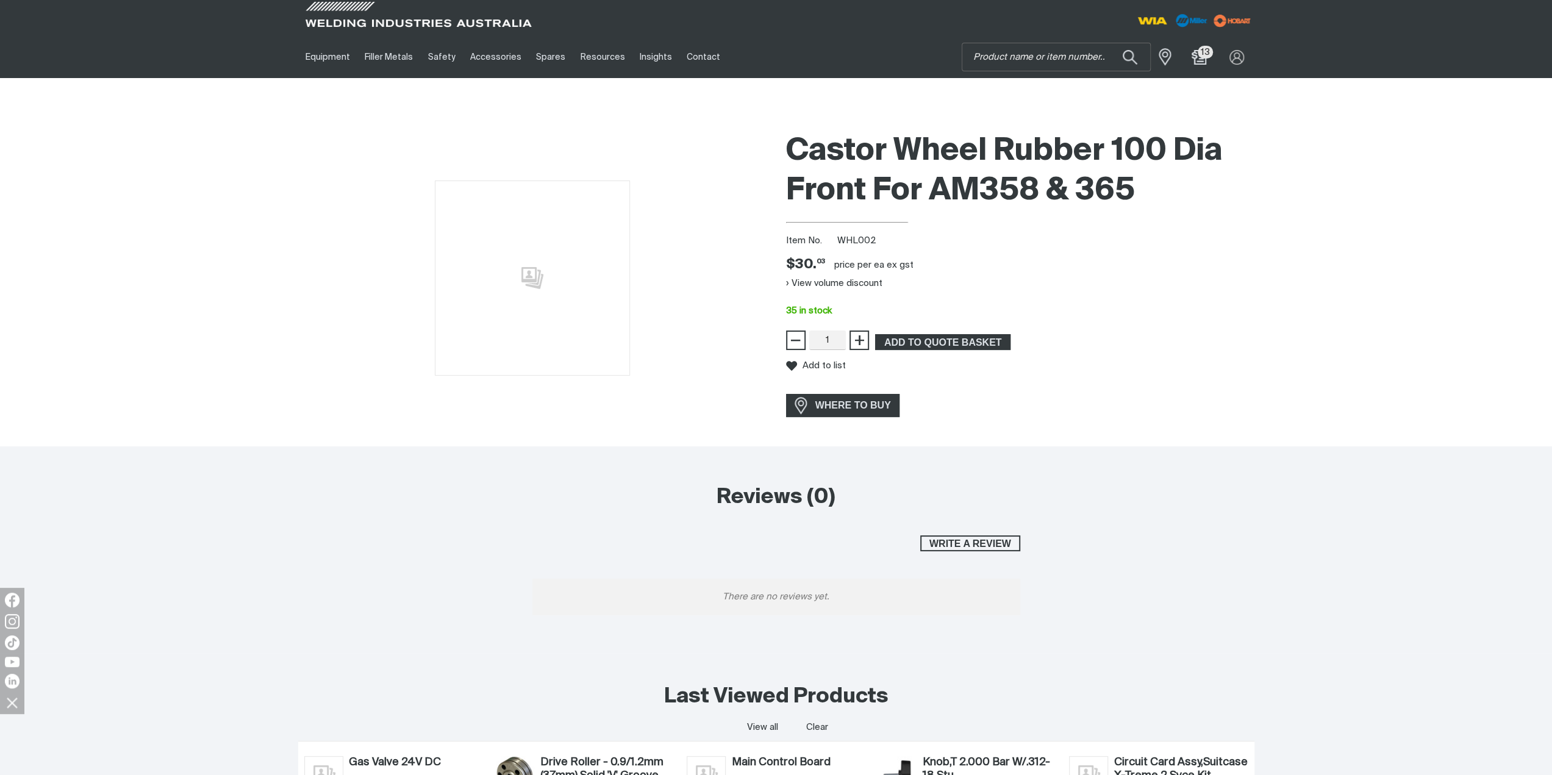
click at [859, 238] on span "WHL002" at bounding box center [856, 240] width 39 height 9
copy span "WHL002"
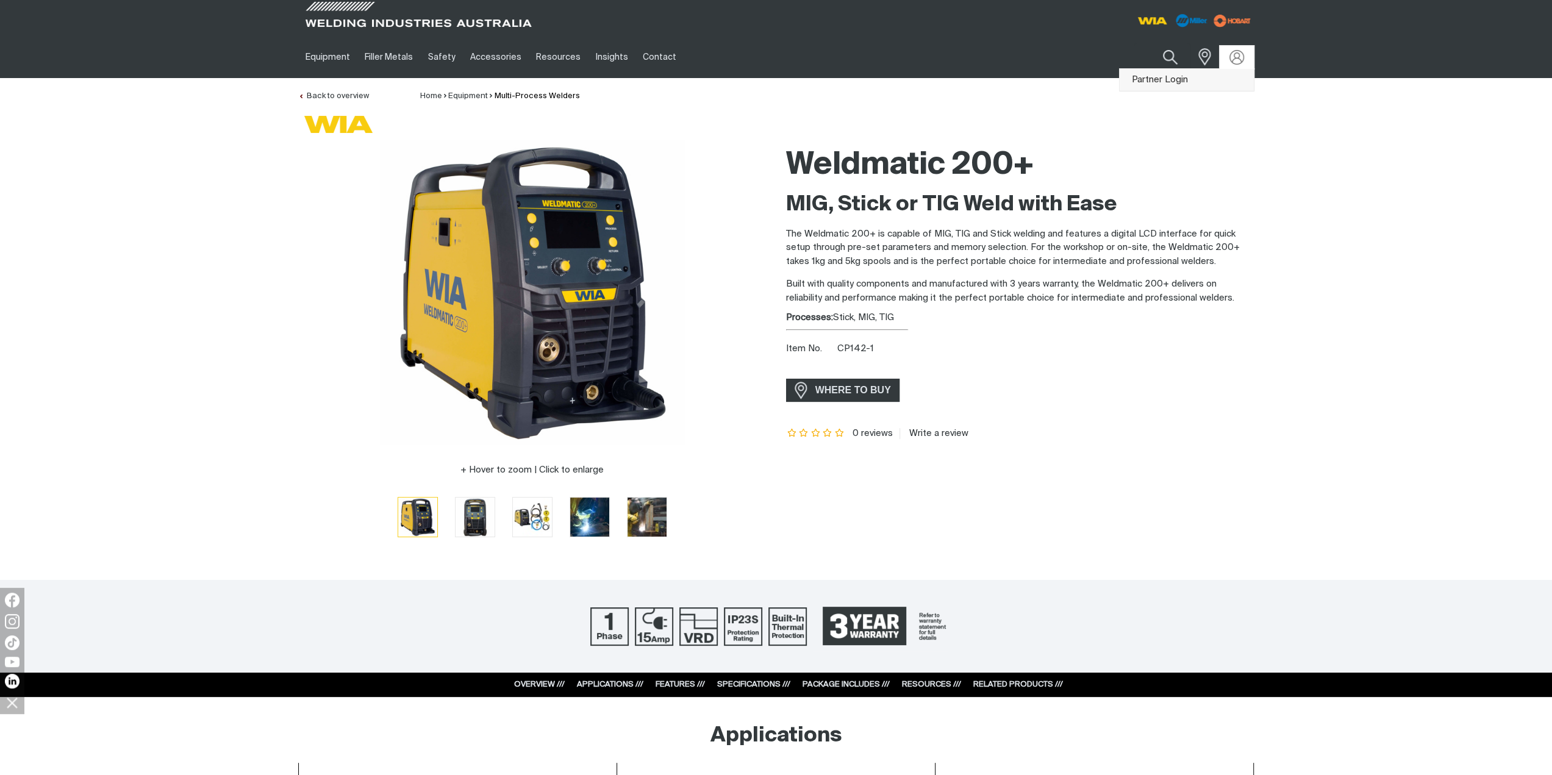
click at [1187, 80] on link "Partner Login" at bounding box center [1187, 80] width 134 height 23
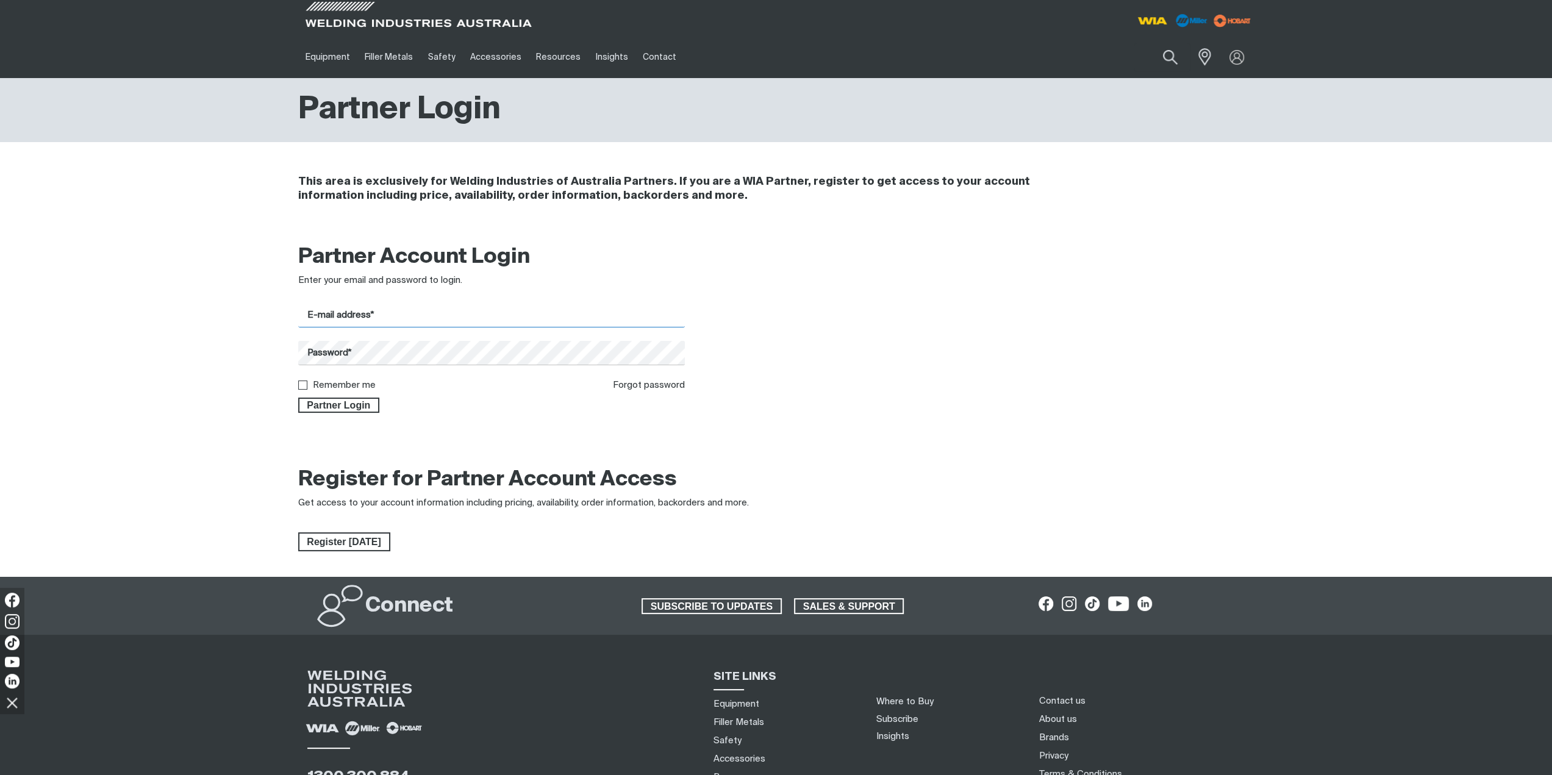
click at [394, 320] on input "E-mail address*" at bounding box center [491, 316] width 387 height 24
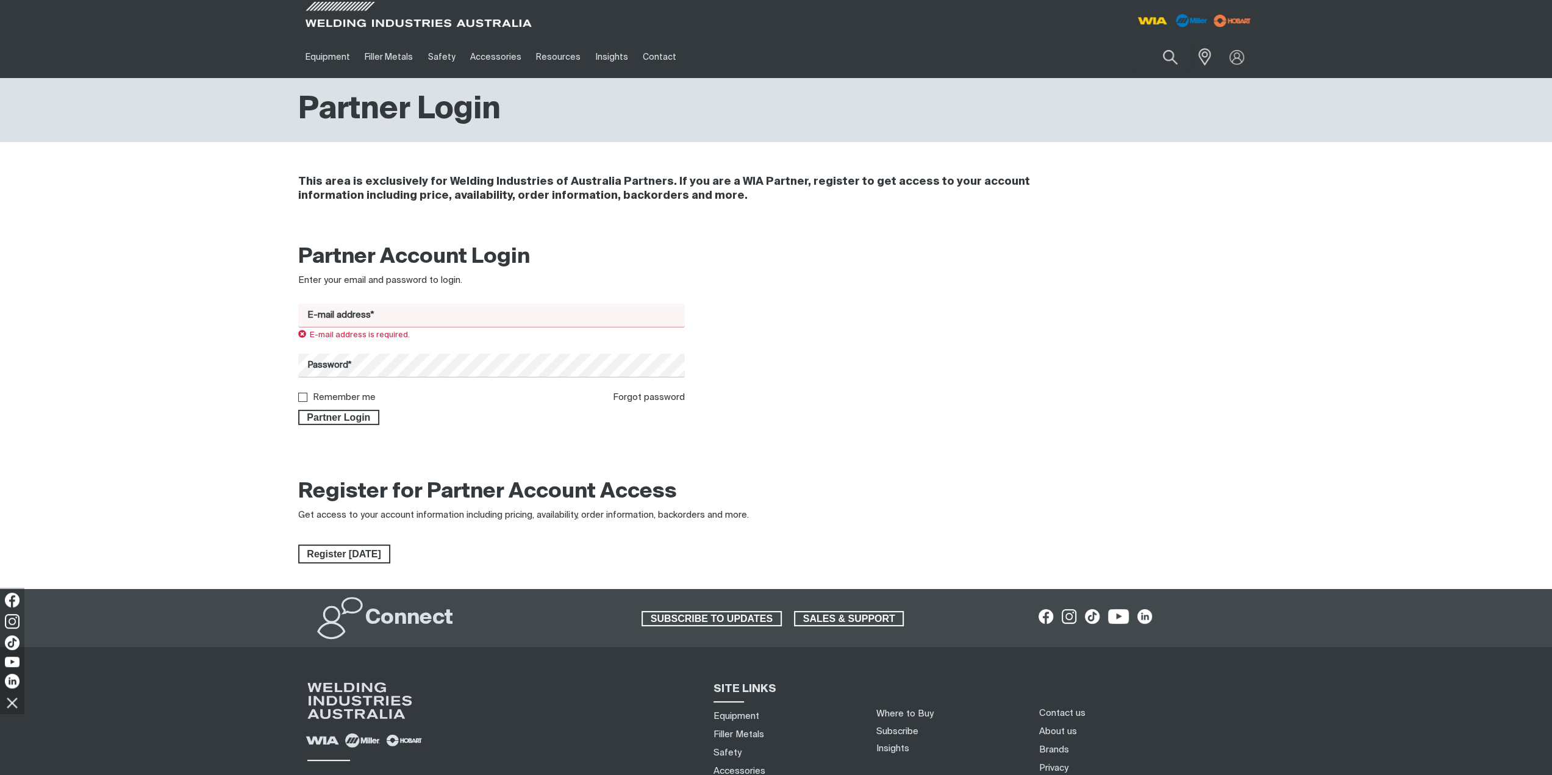
type input "[EMAIL_ADDRESS][DOMAIN_NAME]"
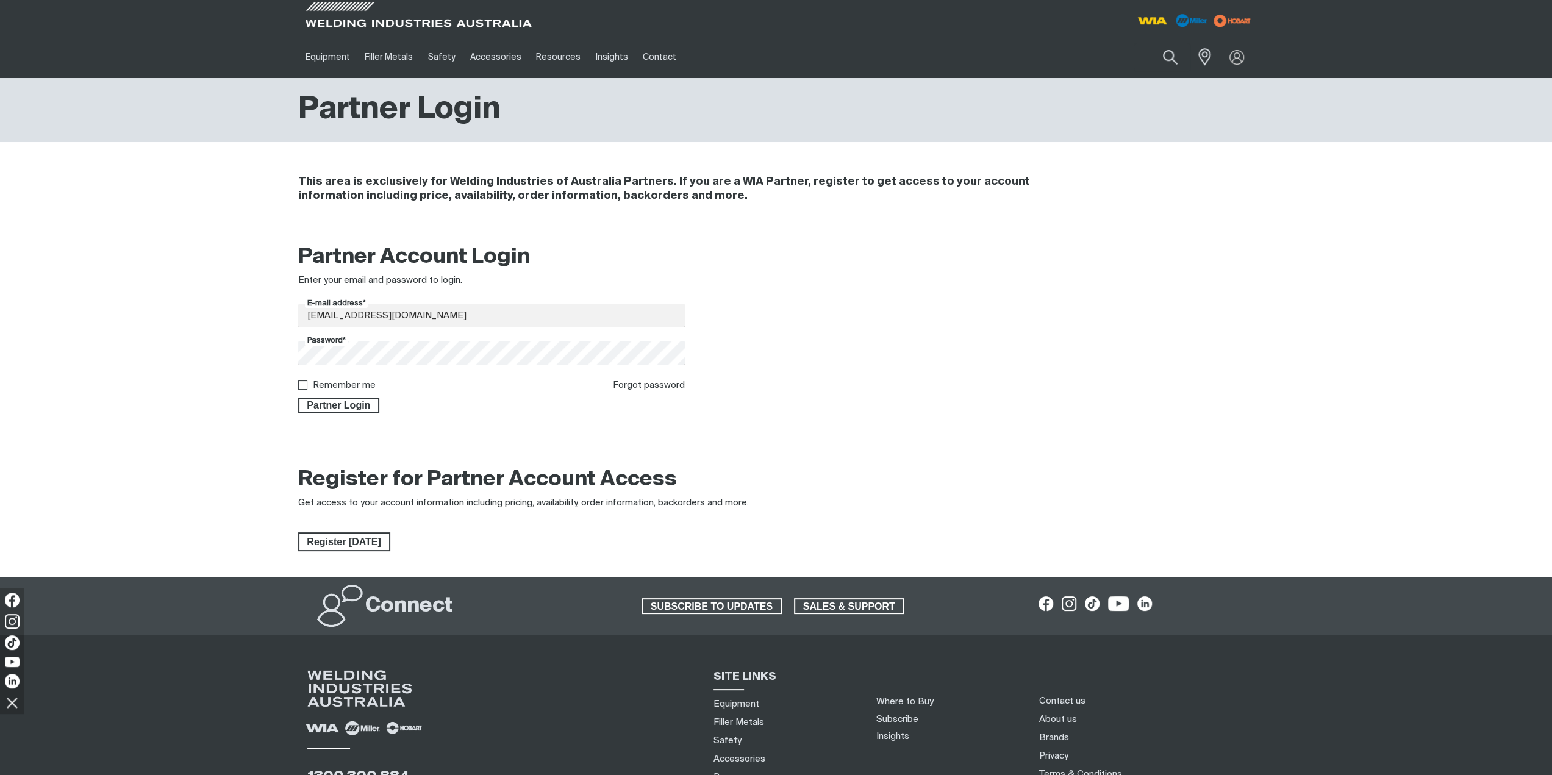
click at [338, 382] on label "Remember me" at bounding box center [344, 385] width 63 height 9
click at [306, 382] on input "Remember me" at bounding box center [302, 385] width 8 height 8
checkbox input "true"
click at [343, 401] on span "Partner Login" at bounding box center [338, 406] width 79 height 16
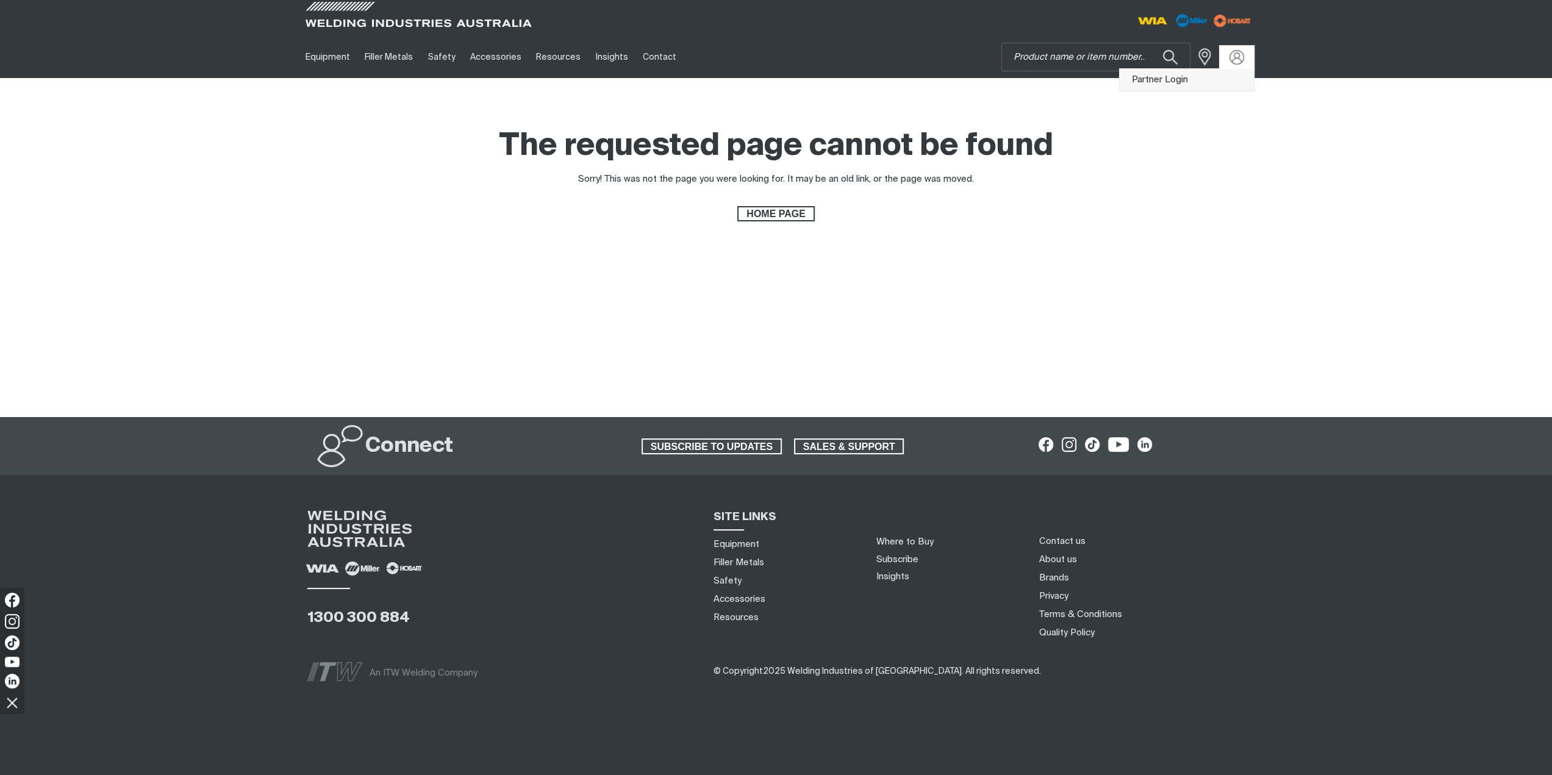
click at [1194, 82] on link "Partner Login" at bounding box center [1187, 80] width 134 height 23
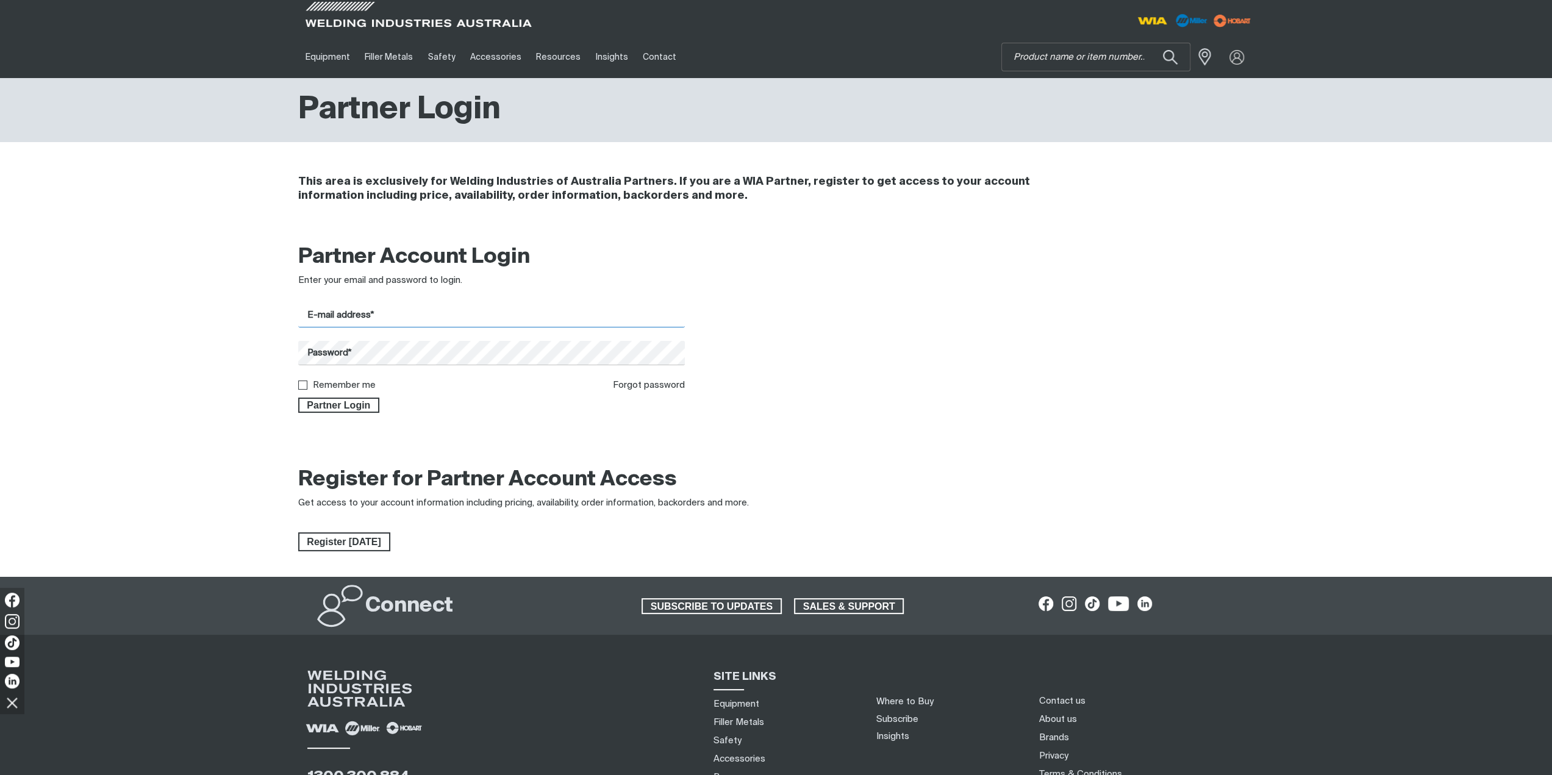
drag, startPoint x: 483, startPoint y: 312, endPoint x: 483, endPoint y: 327, distance: 15.2
click at [483, 312] on input "E-mail address*" at bounding box center [491, 316] width 387 height 24
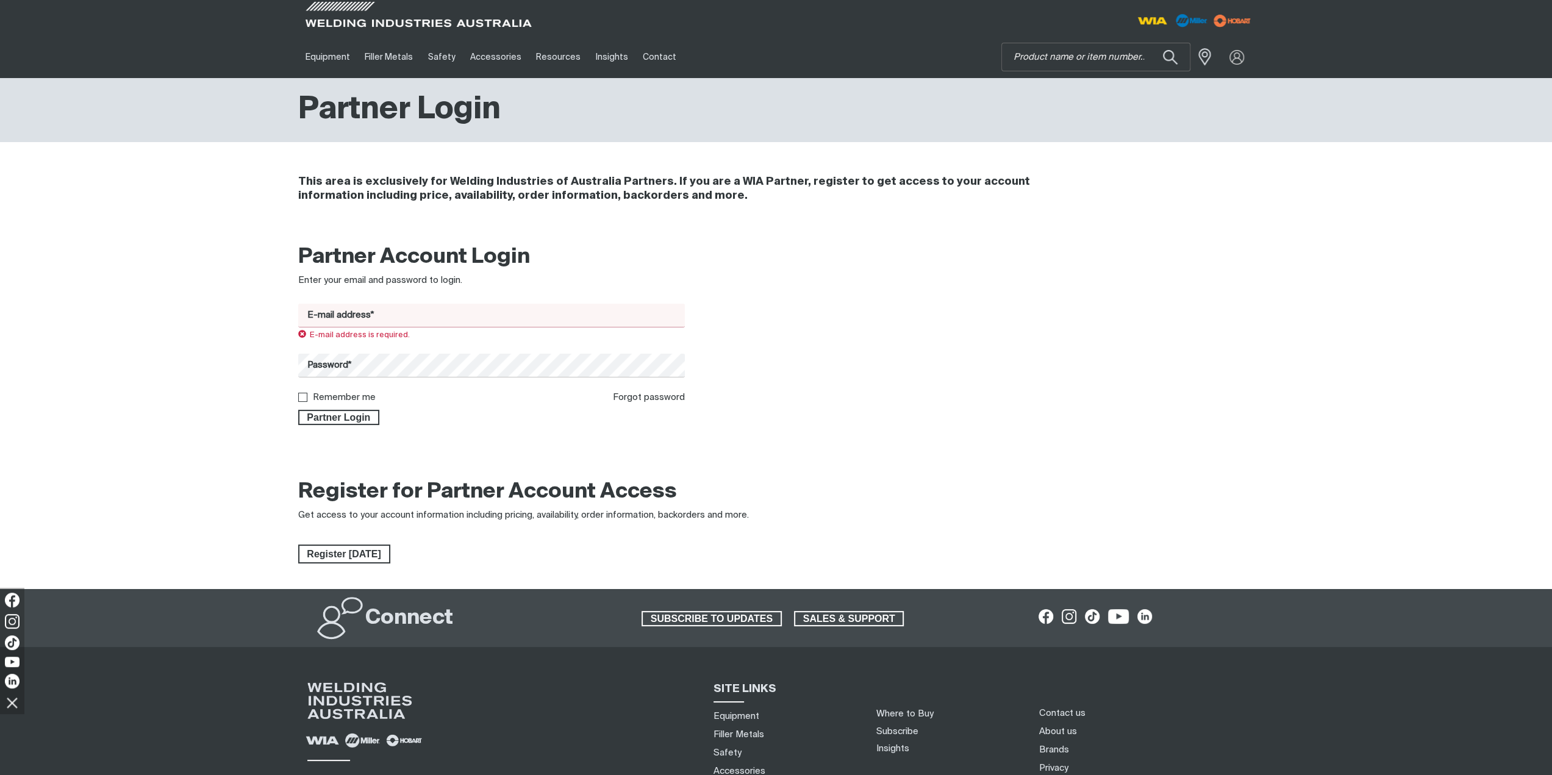
type input "[EMAIL_ADDRESS][DOMAIN_NAME]"
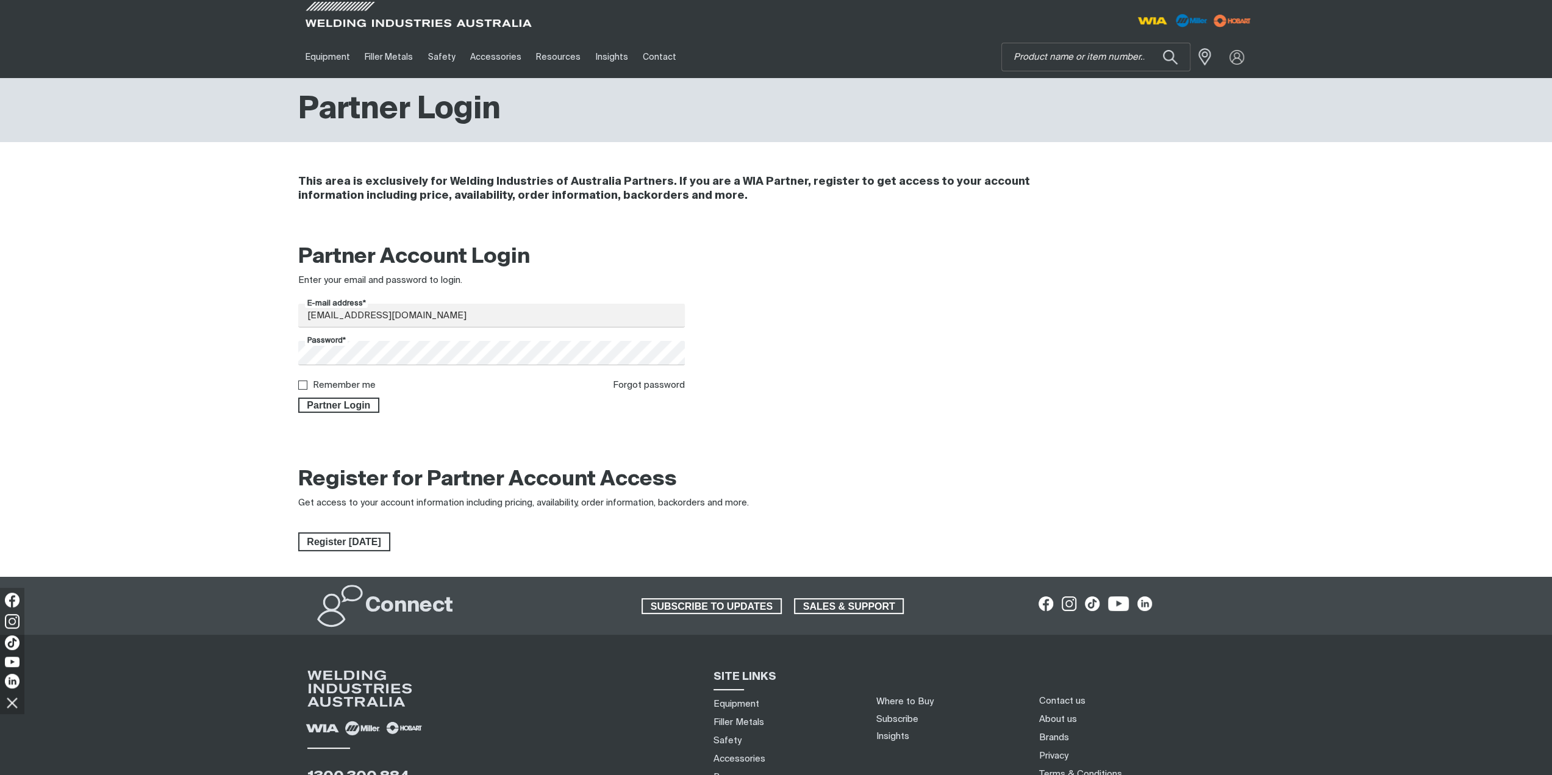
click at [335, 385] on label "Remember me" at bounding box center [344, 385] width 63 height 9
click at [306, 385] on input "Remember me" at bounding box center [302, 385] width 8 height 8
checkbox input "true"
click at [336, 400] on span "Partner Login" at bounding box center [338, 406] width 79 height 16
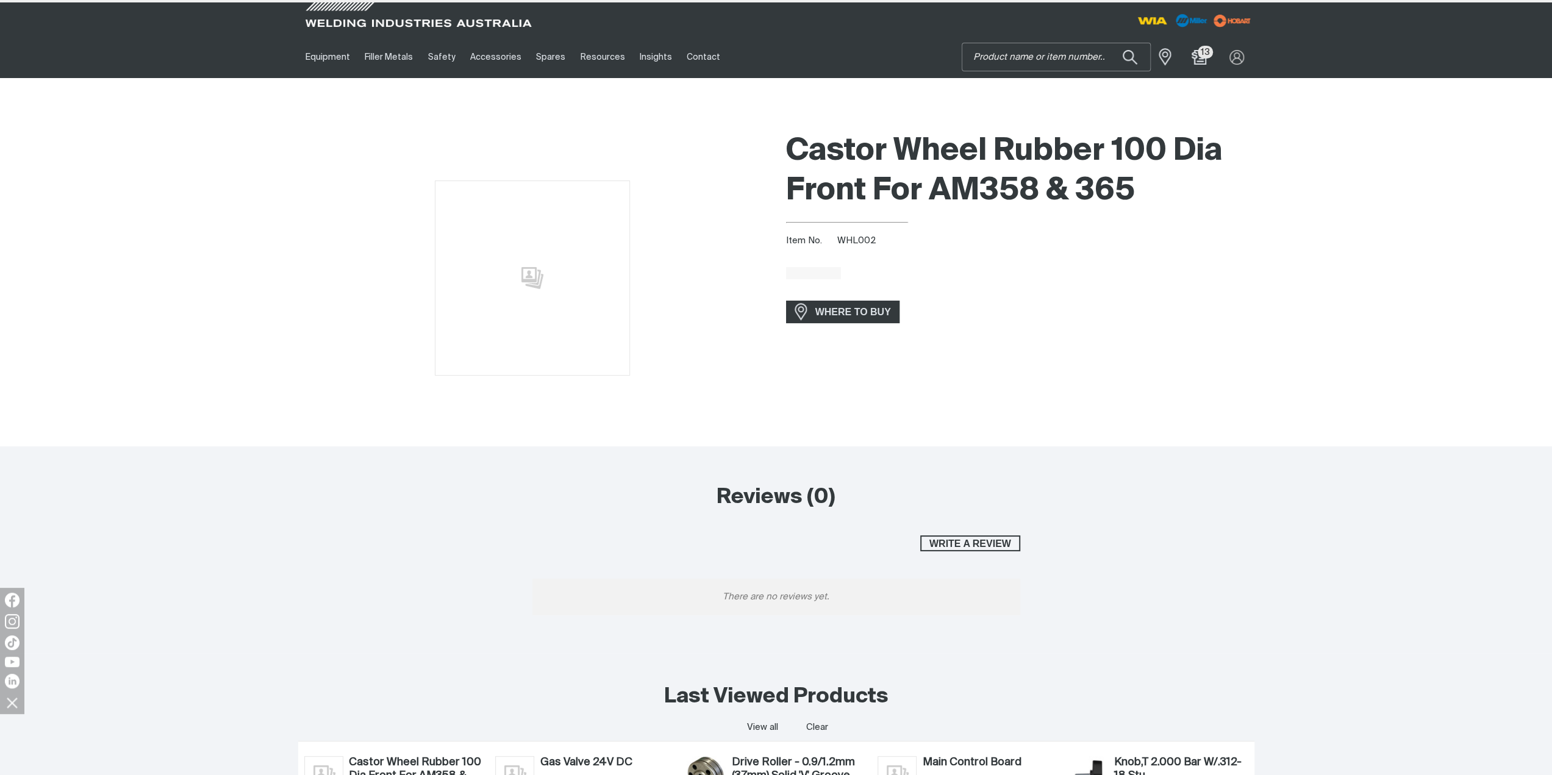
click at [1038, 57] on input "Search" at bounding box center [1056, 56] width 188 height 27
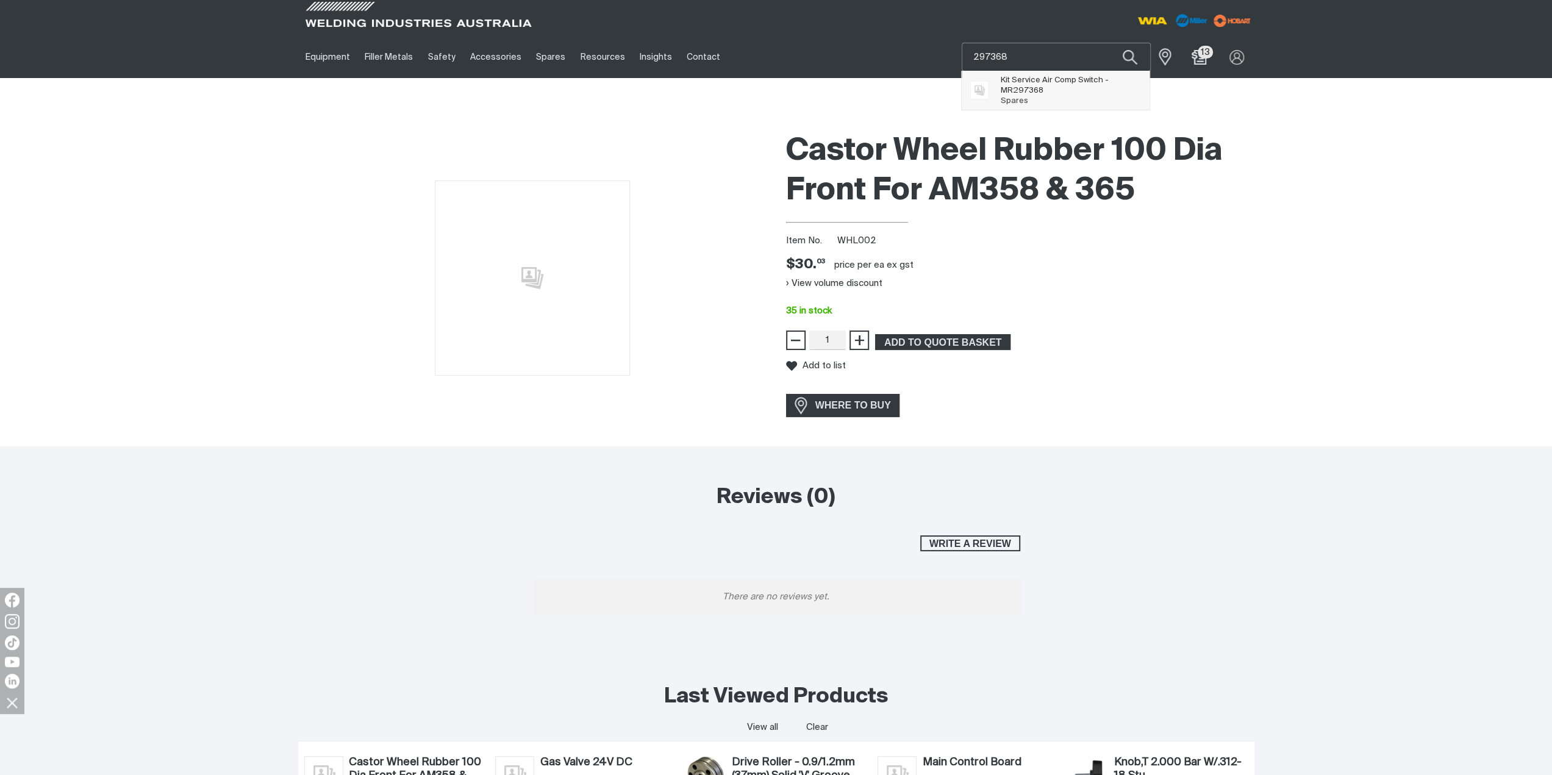
type input "297368"
click at [1027, 74] on span "Kit Service Air Comp Switch - MR 297368 Spares" at bounding box center [1056, 90] width 188 height 39
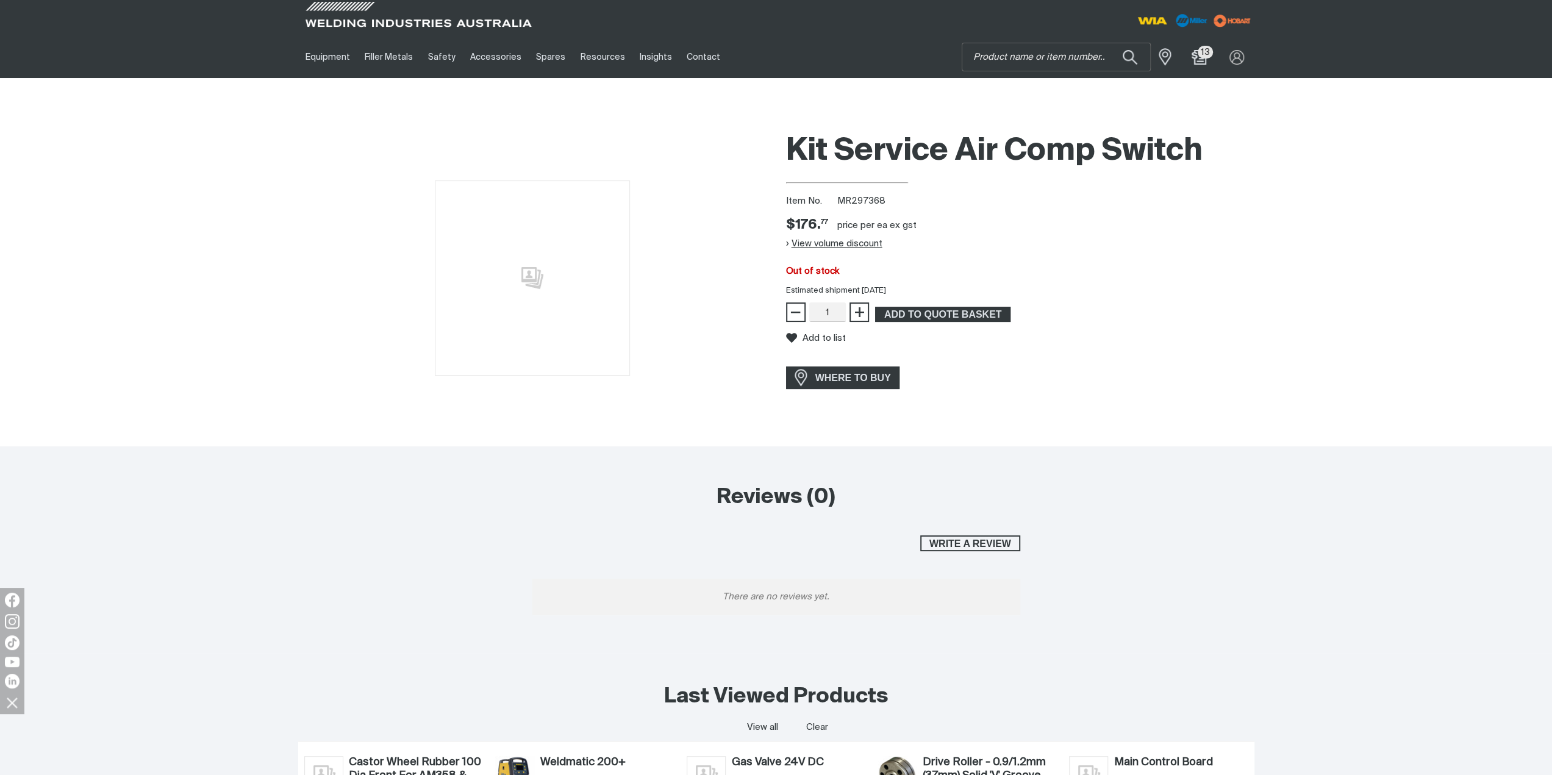
click at [868, 243] on button "View volume discount" at bounding box center [834, 244] width 96 height 20
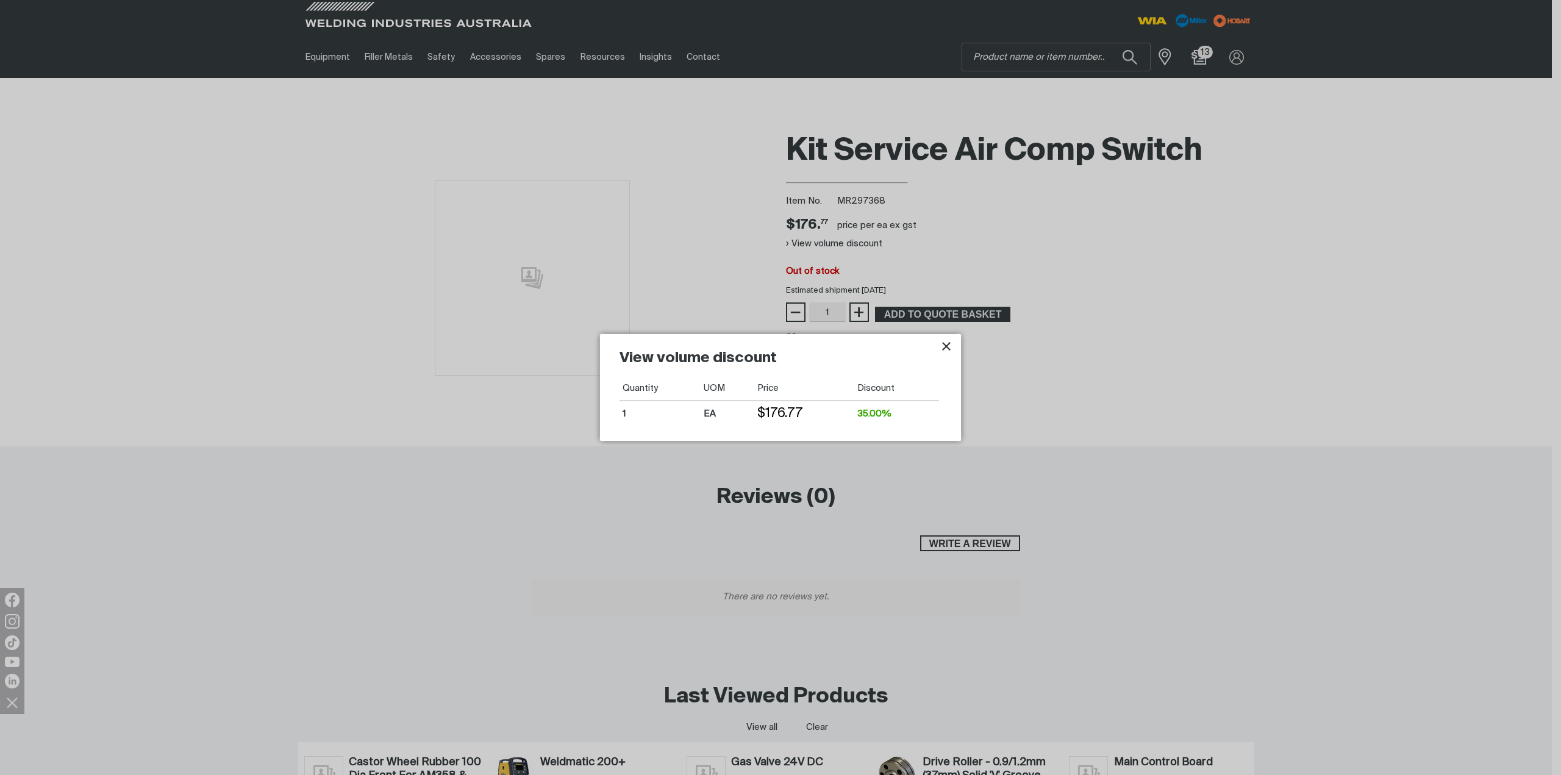
click at [945, 347] on icon "Close pop-up overlay" at bounding box center [946, 346] width 15 height 15
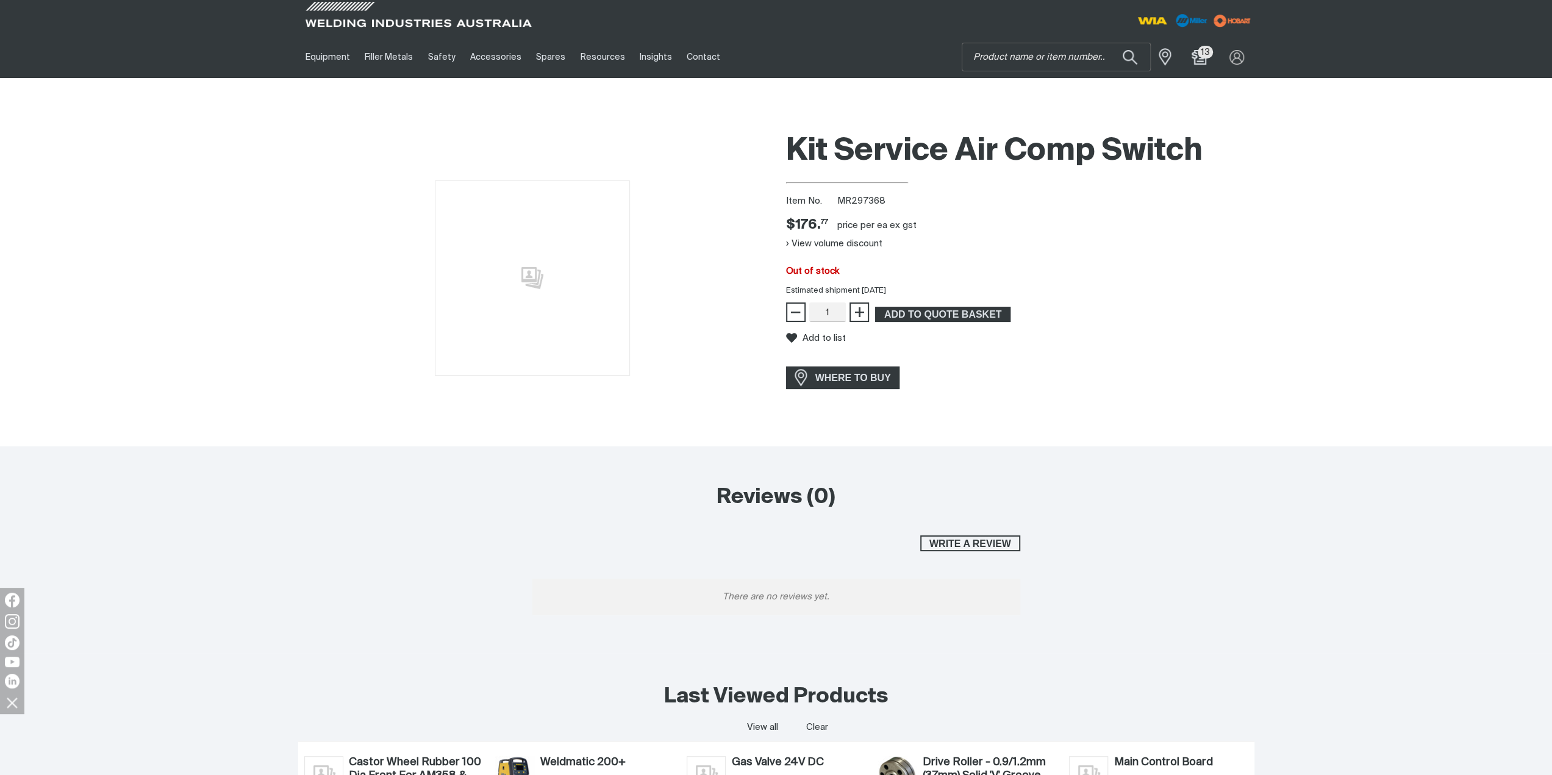
click at [970, 323] on div "Add to list" at bounding box center [1020, 338] width 468 height 32
click at [968, 313] on span "ADD TO QUOTE BASKET" at bounding box center [942, 315] width 133 height 16
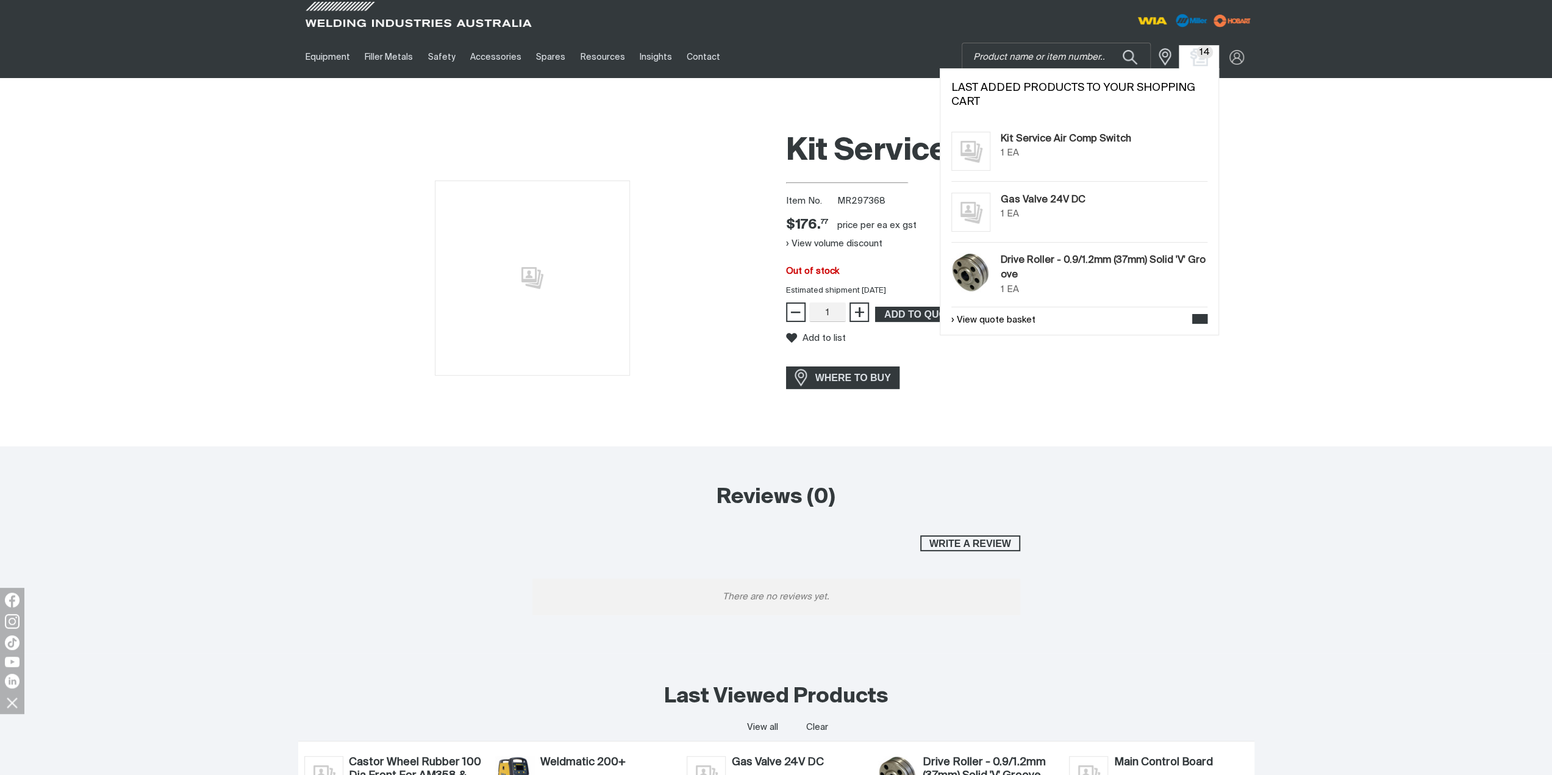
click at [1197, 55] on img "Shopping cart (14 product(s))" at bounding box center [1199, 57] width 18 height 18
